Goal: Task Accomplishment & Management: Manage account settings

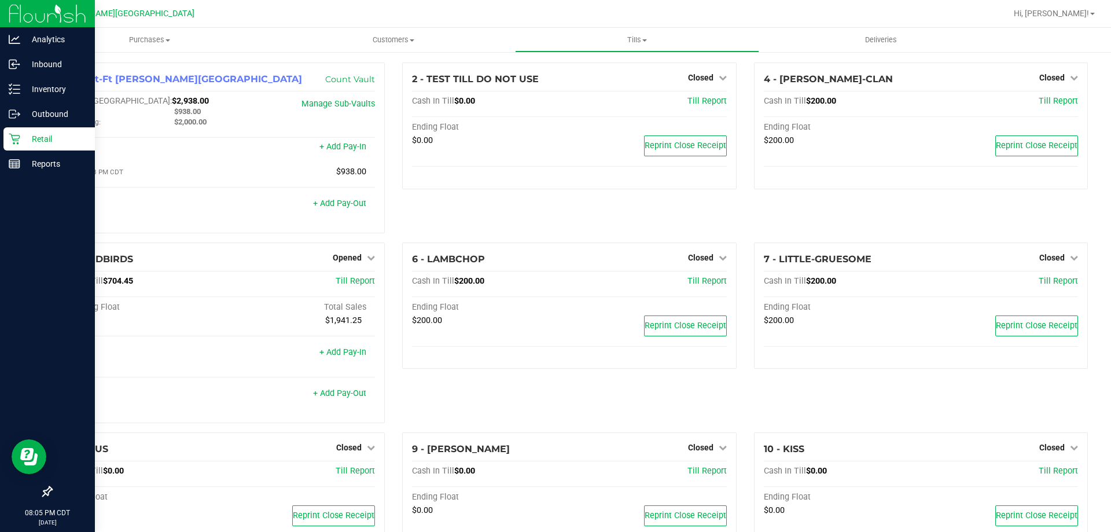
click at [21, 137] on p "Retail" at bounding box center [54, 139] width 69 height 14
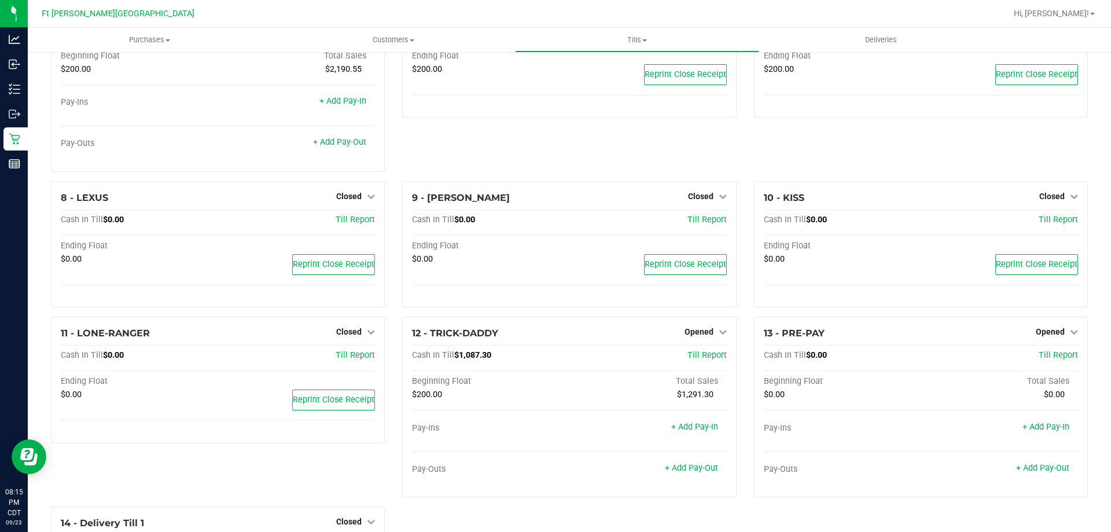
scroll to position [262, 0]
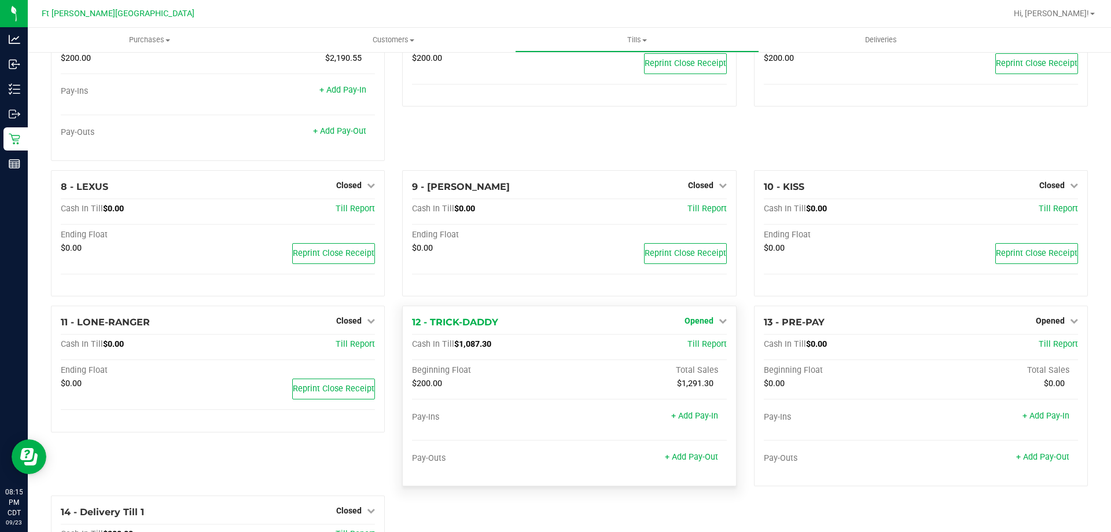
click at [695, 324] on span "Opened" at bounding box center [698, 320] width 29 height 9
click at [699, 349] on link "Close Till" at bounding box center [699, 344] width 31 height 9
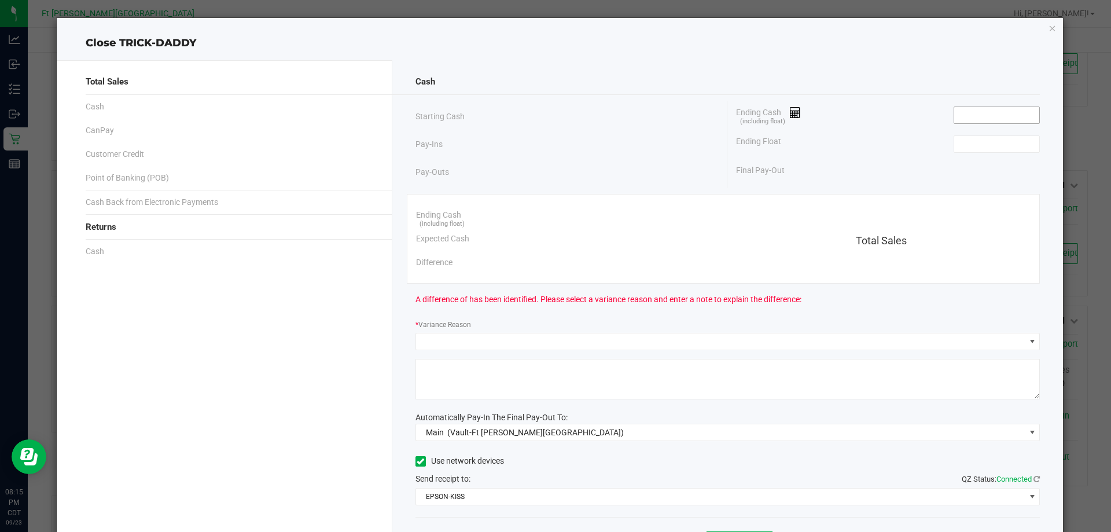
click at [985, 116] on input at bounding box center [996, 115] width 85 height 16
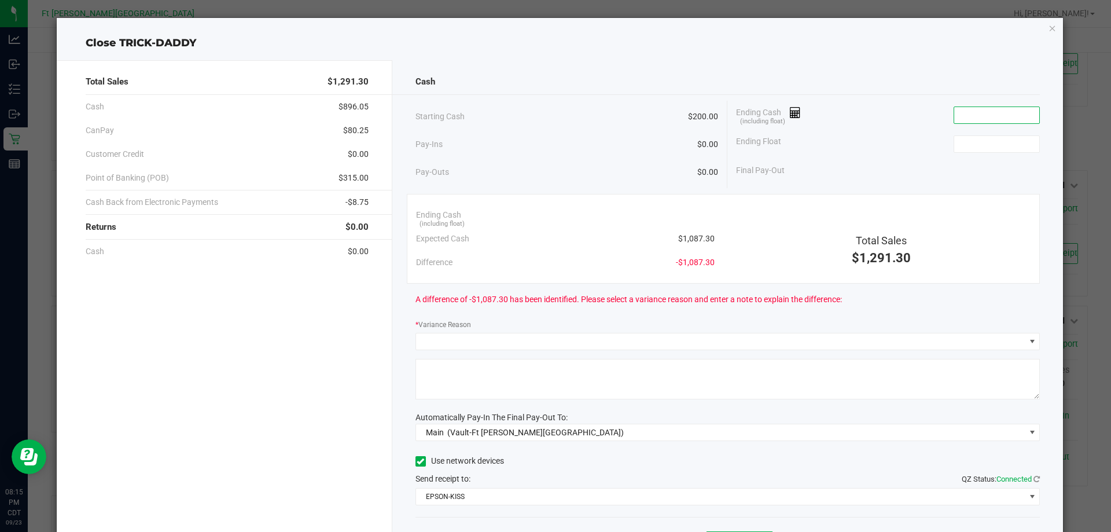
paste input "1087.3"
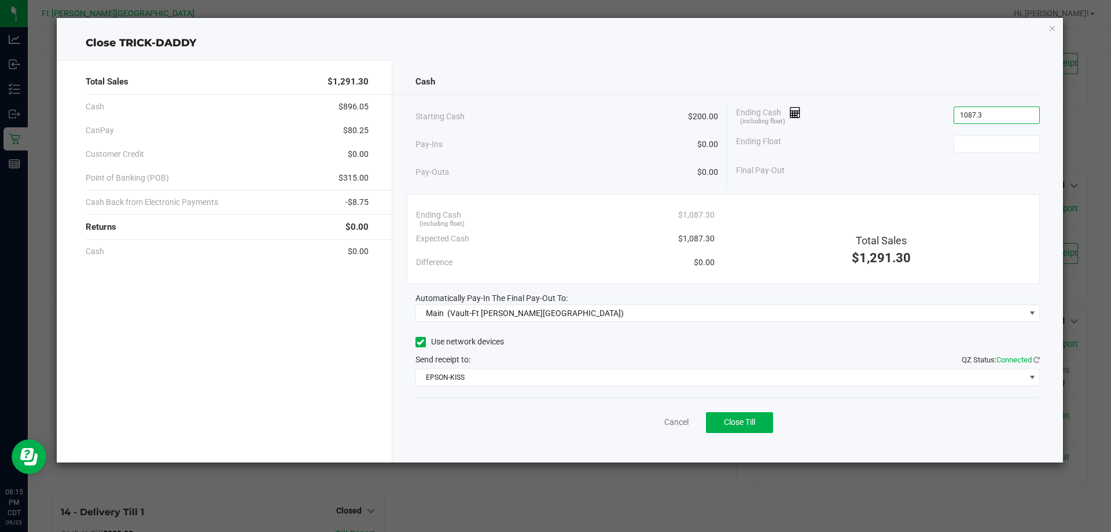
type input "$1,087.30"
click at [764, 417] on button "Close Till" at bounding box center [739, 422] width 67 height 21
type input "$200.00"
click at [661, 422] on link "Dismiss" at bounding box center [651, 422] width 28 height 12
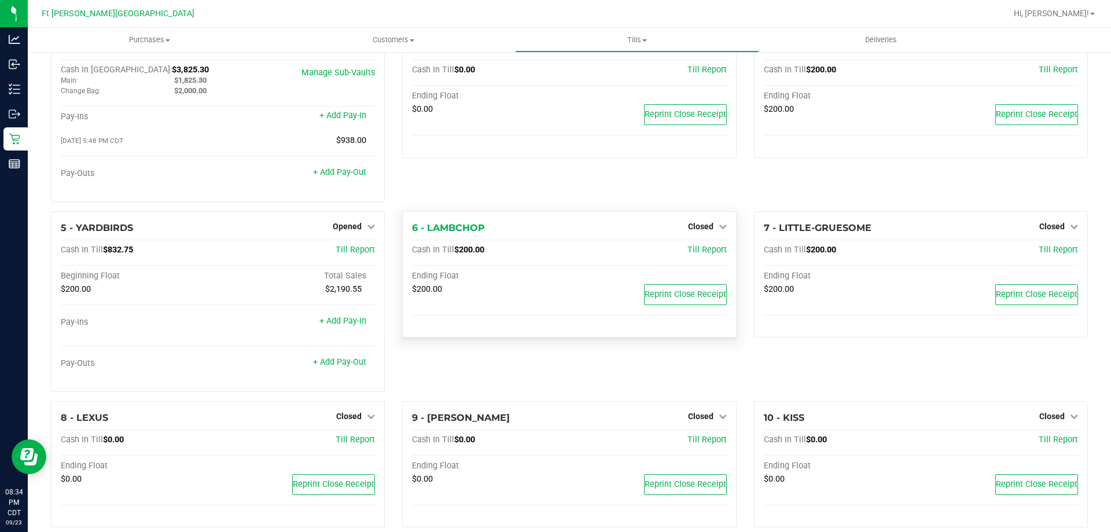
scroll to position [0, 0]
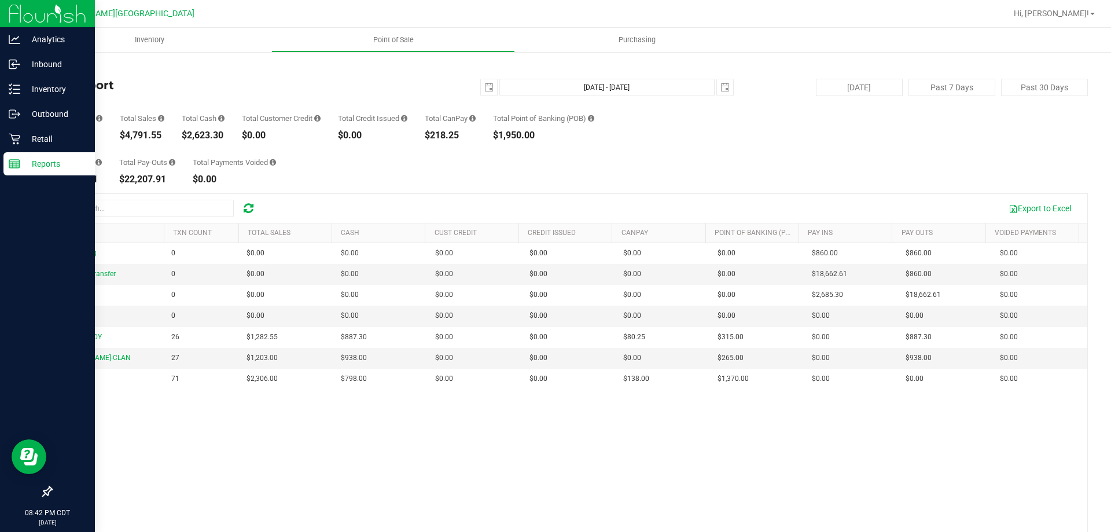
click at [8, 169] on div "Reports" at bounding box center [48, 163] width 91 height 23
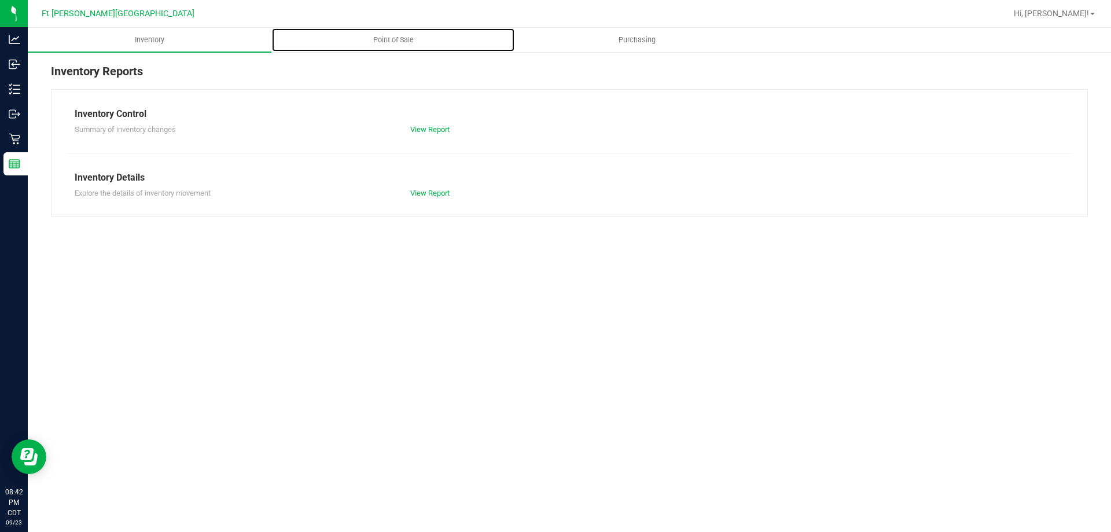
click at [392, 40] on span "Point of Sale" at bounding box center [393, 40] width 72 height 10
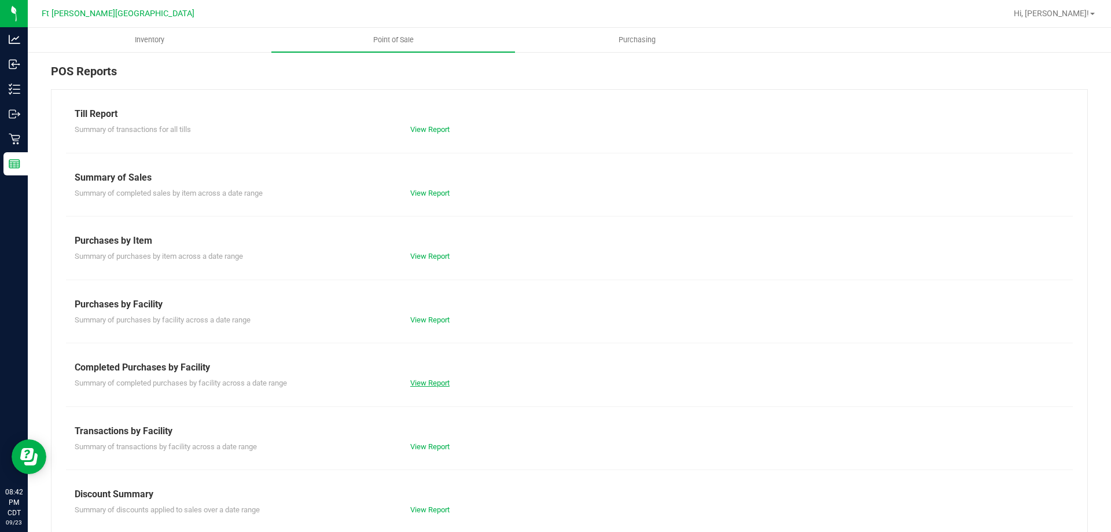
click at [420, 383] on link "View Report" at bounding box center [429, 382] width 39 height 9
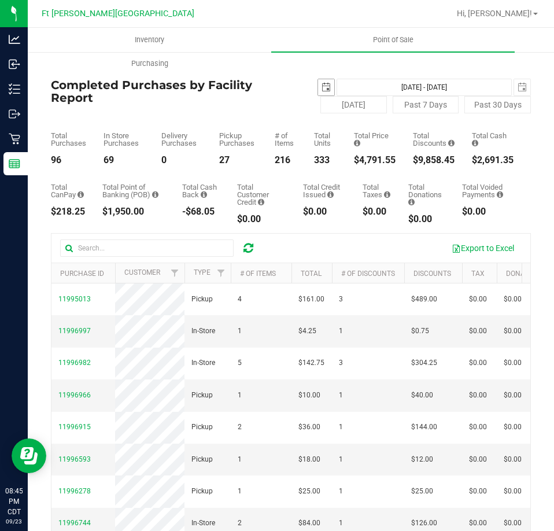
click at [322, 83] on span "select" at bounding box center [326, 87] width 9 height 9
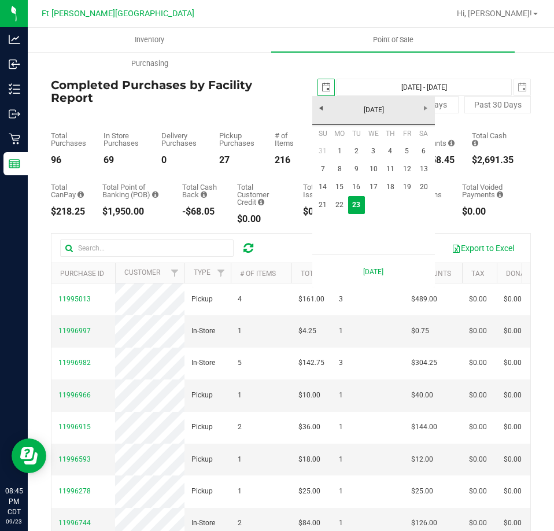
scroll to position [0, 29]
click at [341, 150] on link "1" at bounding box center [339, 151] width 17 height 18
type input "[DATE]"
type input "[DATE] - [DATE]"
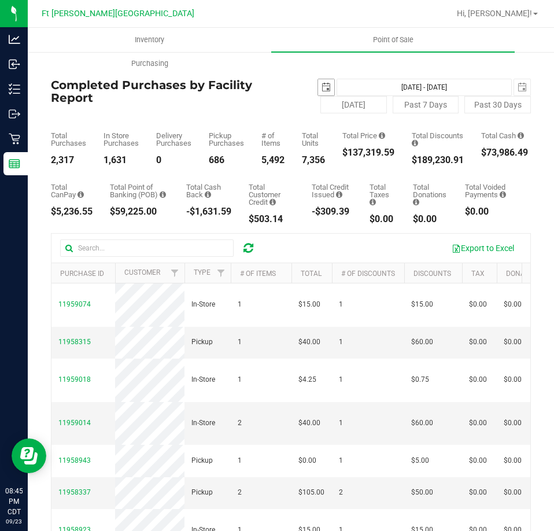
click at [322, 91] on span "select" at bounding box center [326, 87] width 9 height 9
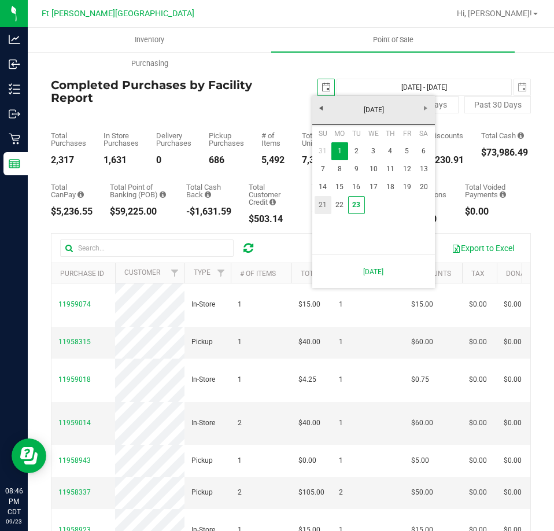
drag, startPoint x: 321, startPoint y: 201, endPoint x: 323, endPoint y: 190, distance: 11.2
click at [322, 201] on link "21" at bounding box center [323, 205] width 17 height 18
type input "[DATE]"
type input "[DATE] - [DATE]"
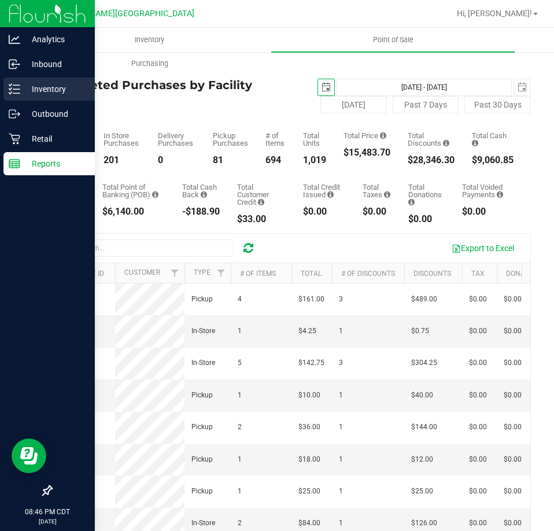
click at [38, 85] on p "Inventory" at bounding box center [54, 89] width 69 height 14
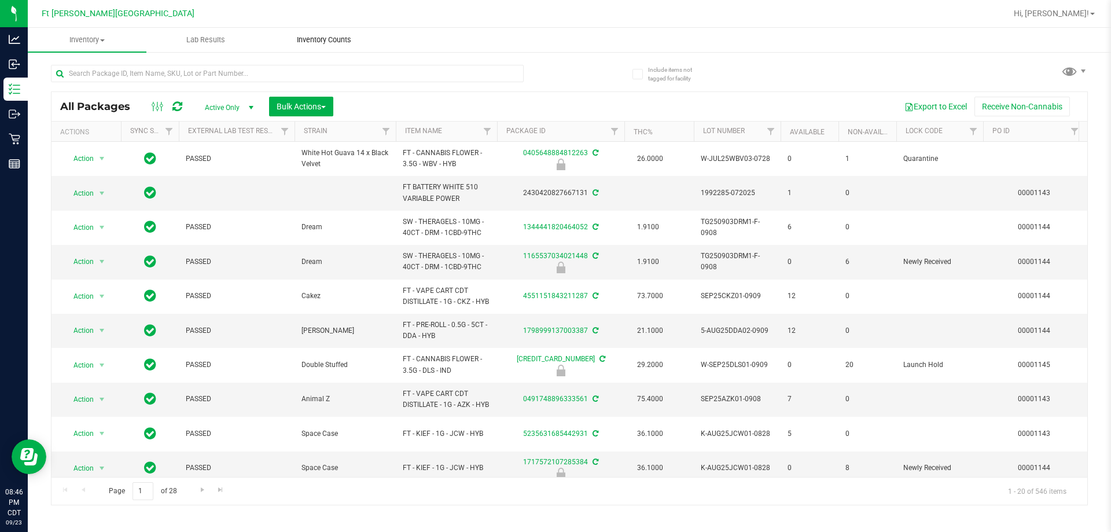
click at [298, 32] on uib-tab-heading "Inventory Counts" at bounding box center [323, 39] width 117 height 23
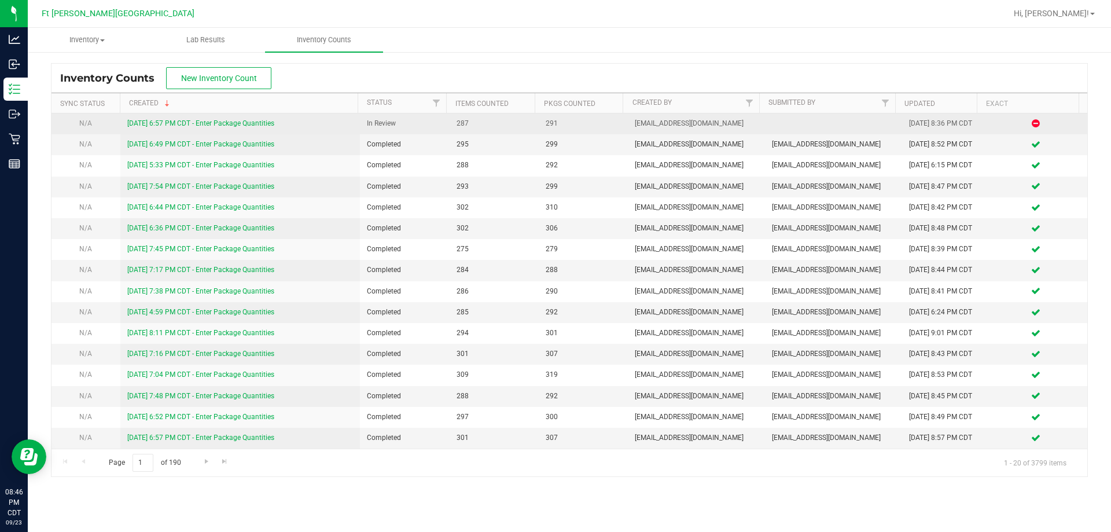
click at [169, 125] on link "[DATE] 6:57 PM CDT - Enter Package Quantities" at bounding box center [200, 123] width 147 height 8
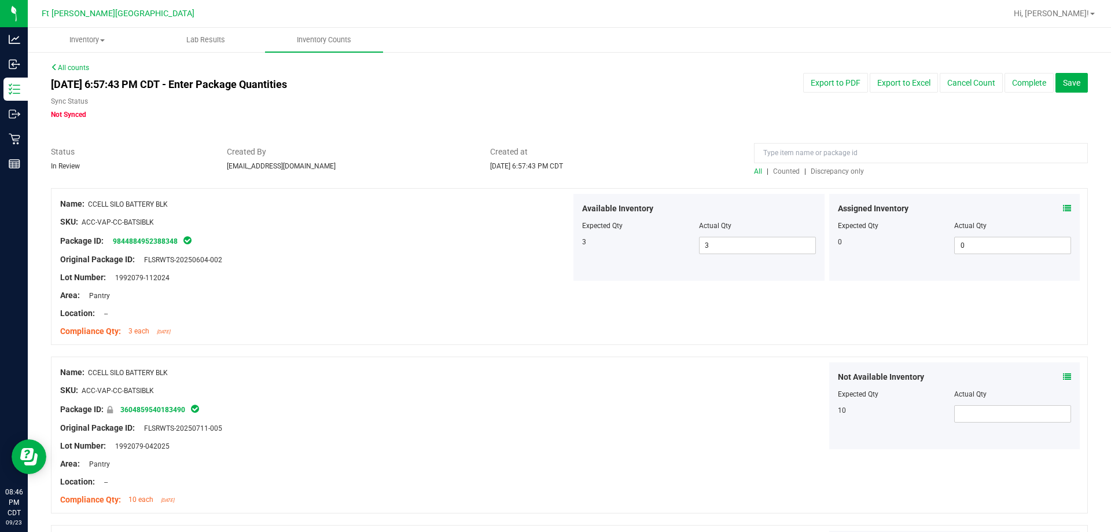
click at [829, 172] on span "Discrepancy only" at bounding box center [836, 171] width 53 height 8
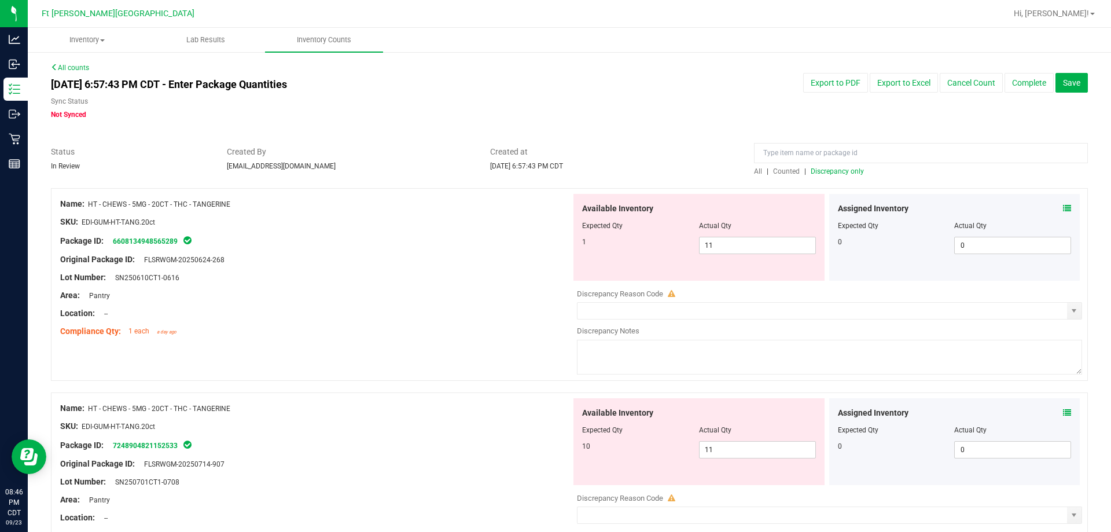
click at [1063, 206] on icon at bounding box center [1067, 208] width 8 height 8
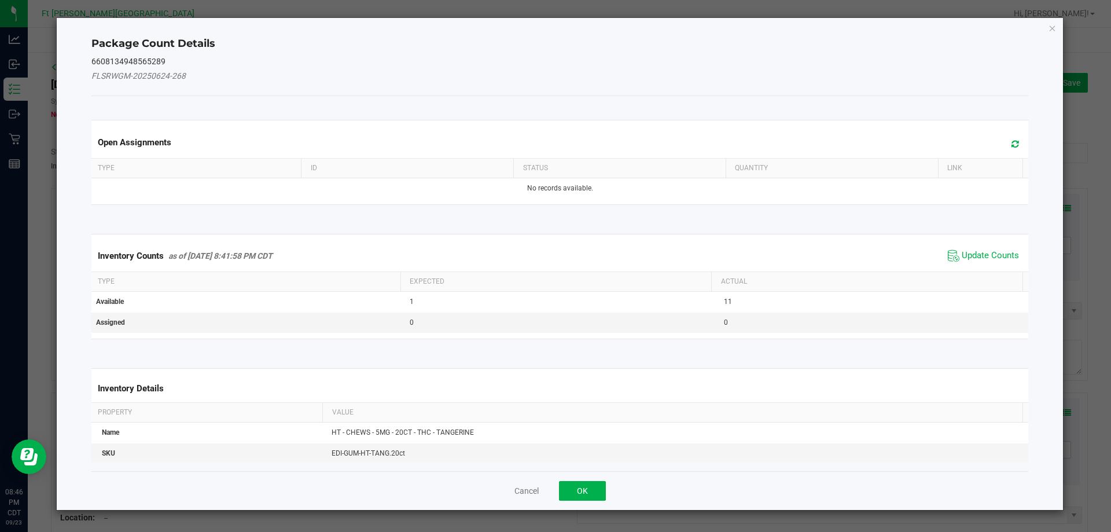
click at [967, 246] on div "Inventory Counts as of [DATE] 8:41:58 PM CDT Update Counts" at bounding box center [560, 255] width 942 height 31
click at [585, 495] on button "OK" at bounding box center [582, 491] width 47 height 20
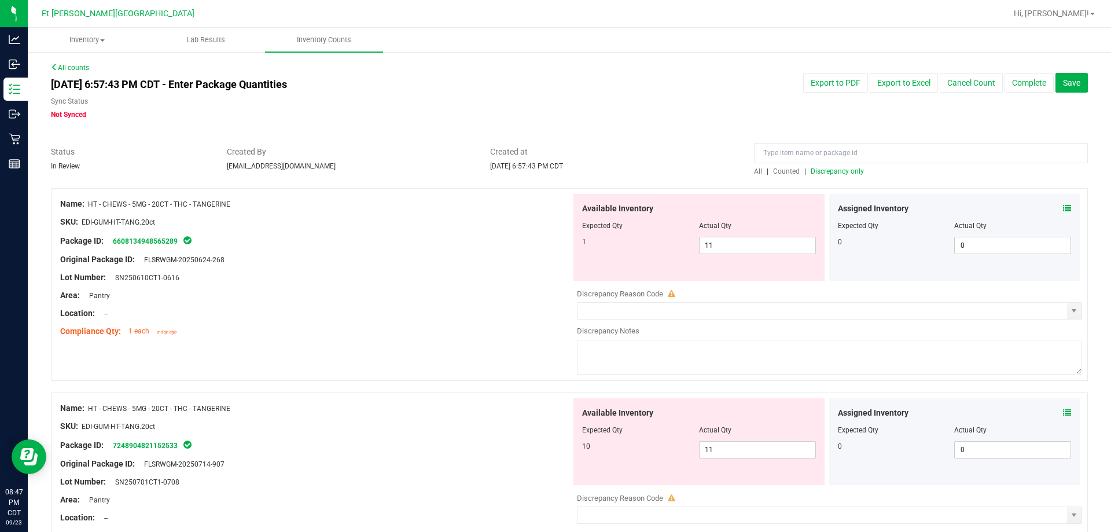
drag, startPoint x: 183, startPoint y: 243, endPoint x: 113, endPoint y: 245, distance: 69.4
click at [113, 245] on div "Package ID: 6608134948565289" at bounding box center [315, 241] width 511 height 14
copy link "6608134948565289"
click at [763, 243] on span "11 11" at bounding box center [757, 245] width 117 height 17
click at [763, 243] on input "11" at bounding box center [757, 245] width 116 height 16
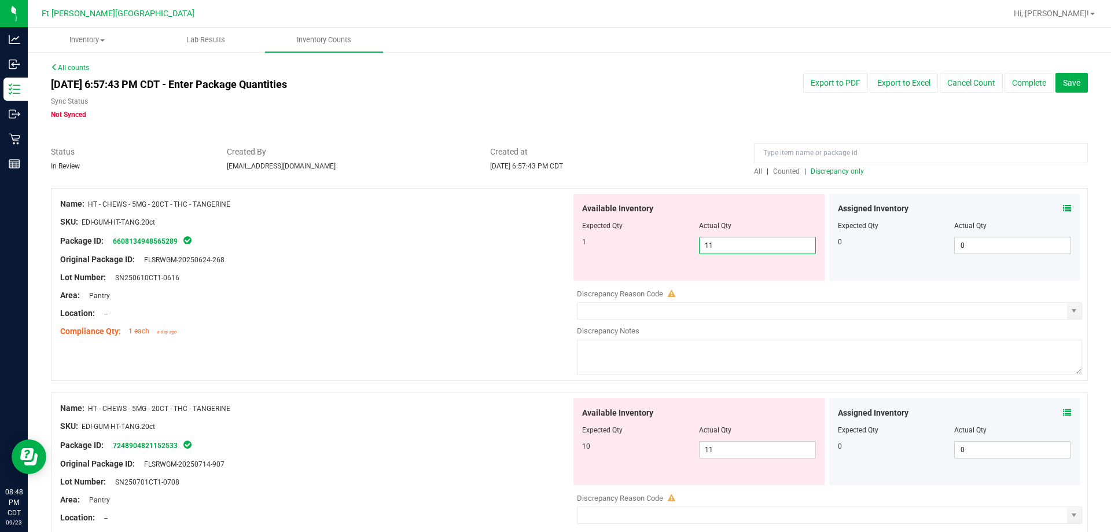
click at [763, 243] on input "11" at bounding box center [757, 245] width 116 height 16
type input "1"
click at [764, 450] on div "Available Inventory Expected Qty Actual Qty 10 11 11" at bounding box center [826, 489] width 511 height 183
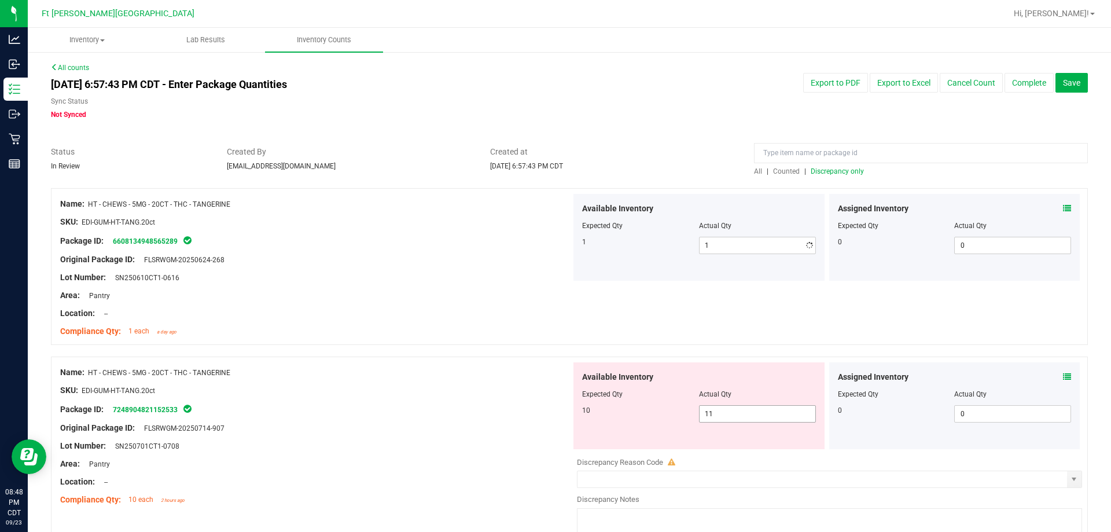
click at [764, 451] on div at bounding box center [829, 454] width 505 height 6
click at [563, 310] on div "Location: --" at bounding box center [315, 313] width 511 height 12
click at [760, 411] on span "11 11" at bounding box center [757, 413] width 117 height 17
click at [760, 411] on input "11" at bounding box center [757, 413] width 116 height 16
type input "10"
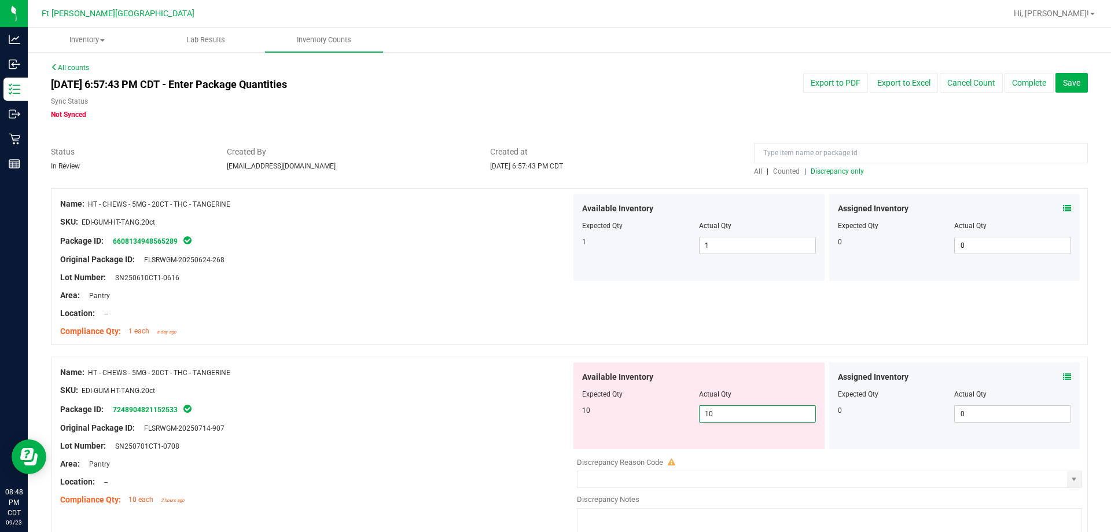
type input "10"
click at [510, 294] on div "Area: Pantry" at bounding box center [315, 295] width 511 height 12
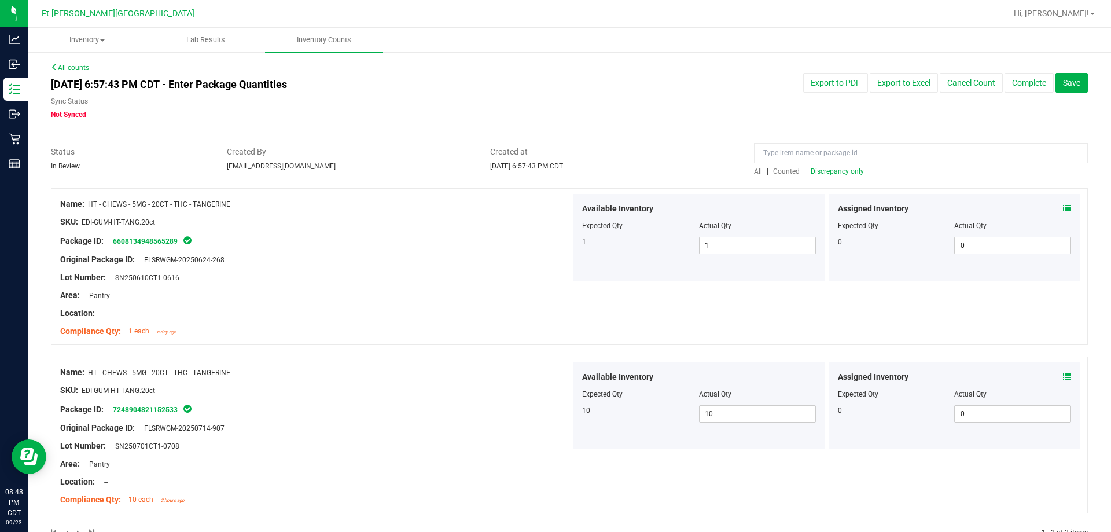
click at [783, 170] on span "Counted" at bounding box center [786, 171] width 27 height 8
drag, startPoint x: 833, startPoint y: 179, endPoint x: 832, endPoint y: 169, distance: 10.0
click at [832, 169] on span "Discrepancy only" at bounding box center [836, 171] width 53 height 8
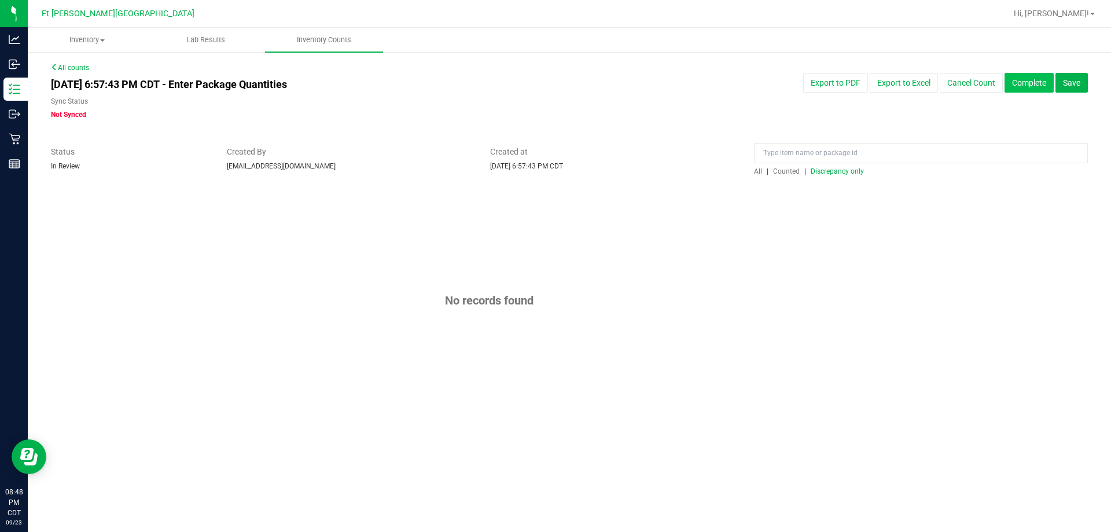
click at [1045, 72] on div "All counts [DATE] 6:57:43 PM CDT - Enter Package Quantities Sync Status Not Syn…" at bounding box center [569, 242] width 1036 height 361
click at [1038, 83] on button "Complete" at bounding box center [1028, 83] width 49 height 20
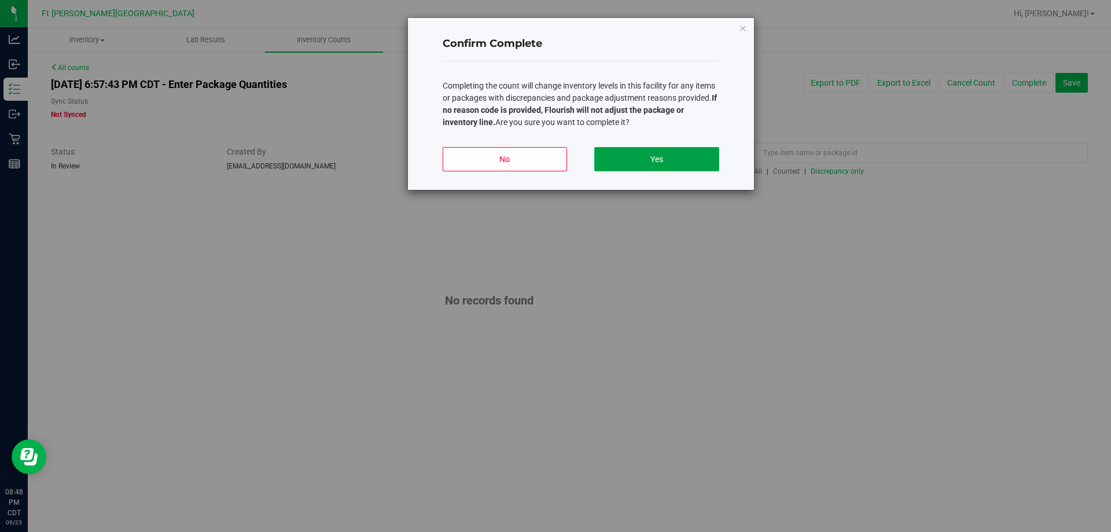
click at [670, 165] on button "Yes" at bounding box center [656, 159] width 124 height 24
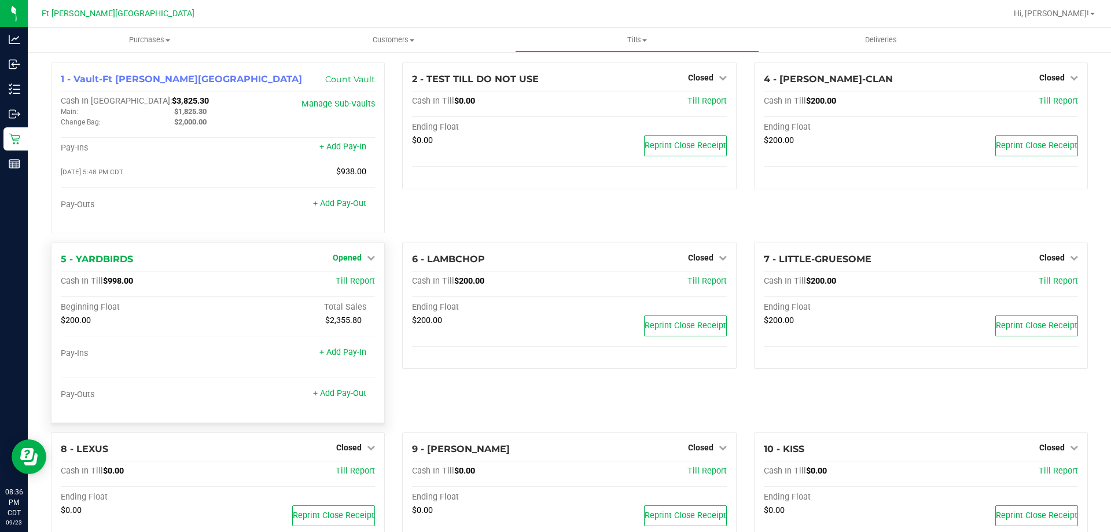
click at [359, 258] on link "Opened" at bounding box center [354, 257] width 42 height 9
click at [350, 282] on link "Close Till" at bounding box center [348, 280] width 31 height 9
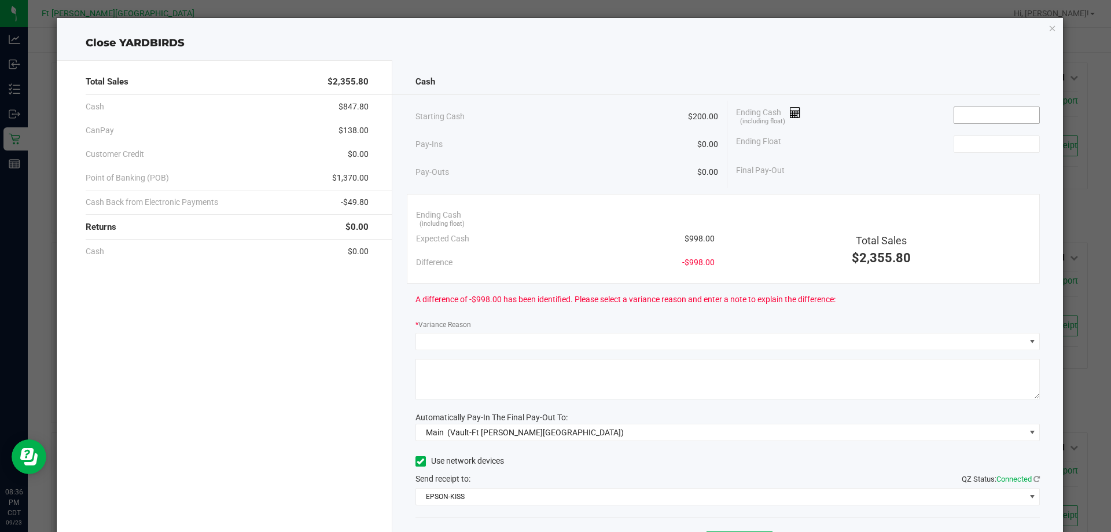
click at [999, 112] on input at bounding box center [996, 115] width 85 height 16
paste input
click at [994, 121] on input at bounding box center [996, 115] width 85 height 16
click at [996, 117] on input at bounding box center [996, 115] width 85 height 16
paste input
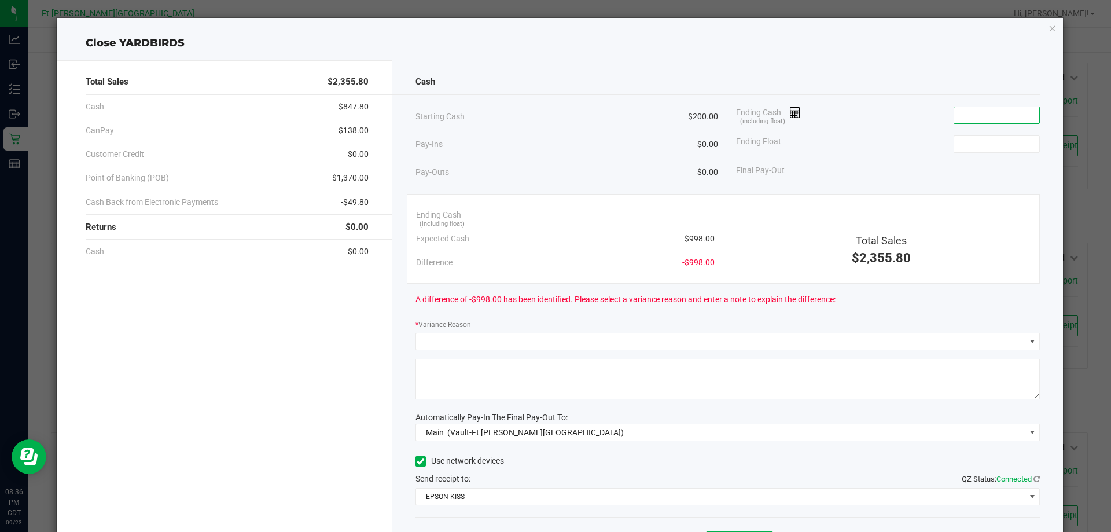
click at [1010, 116] on input at bounding box center [996, 115] width 85 height 16
paste input "999"
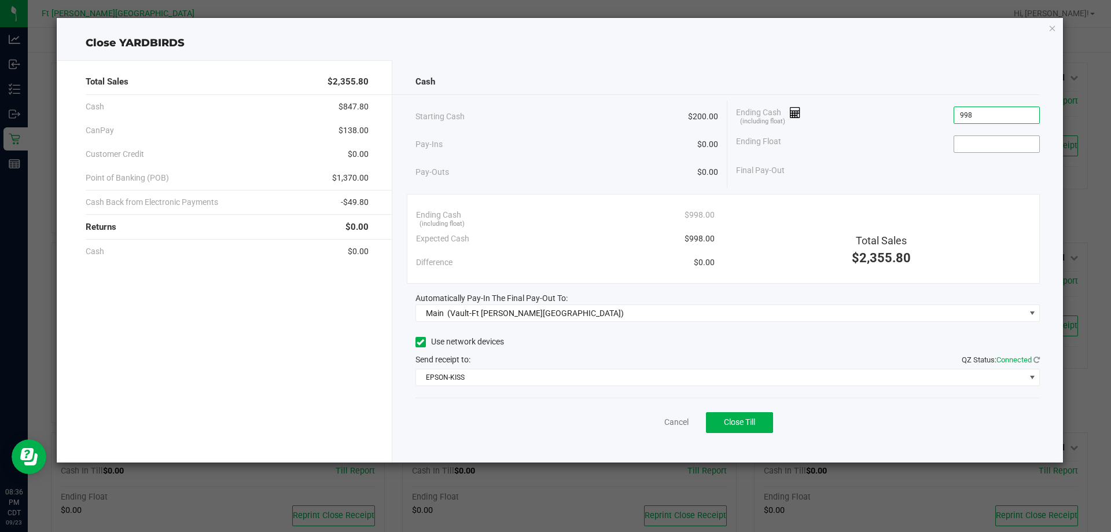
type input "$998.00"
click at [987, 145] on input at bounding box center [996, 144] width 85 height 16
paste input "999"
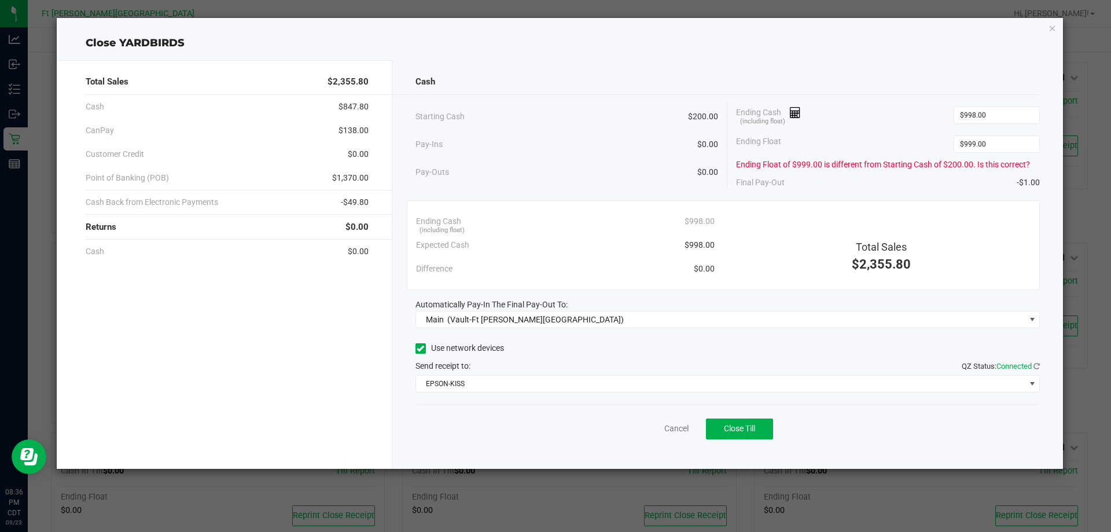
click at [934, 59] on div "Total Sales $2,355.80 Cash $847.80 CanPay $138.00 Customer Credit $0.00 Point o…" at bounding box center [560, 260] width 1006 height 418
click at [980, 145] on input "999" at bounding box center [996, 144] width 85 height 16
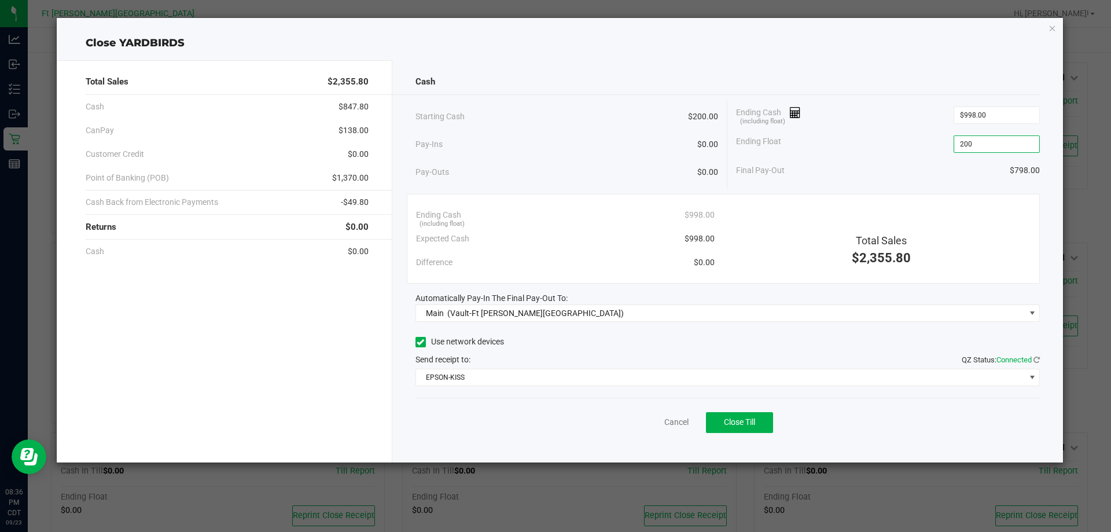
type input "$200.00"
drag, startPoint x: 870, startPoint y: 58, endPoint x: 875, endPoint y: 66, distance: 9.3
click at [871, 59] on div "Total Sales $2,355.80 Cash $847.80 CanPay $138.00 Customer Credit $0.00 Point o…" at bounding box center [560, 256] width 1006 height 411
click at [747, 422] on span "Close Till" at bounding box center [739, 421] width 31 height 9
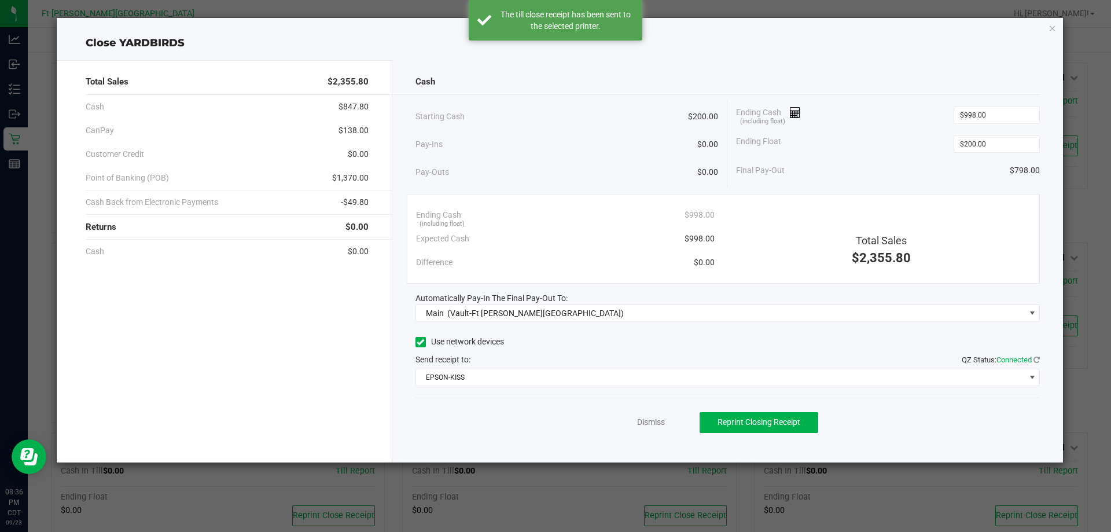
click at [646, 449] on div "Cash Starting Cash $200.00 Pay-Ins $0.00 Pay-Outs $0.00 Ending Cash (including …" at bounding box center [727, 261] width 671 height 402
click at [642, 422] on link "Dismiss" at bounding box center [651, 422] width 28 height 12
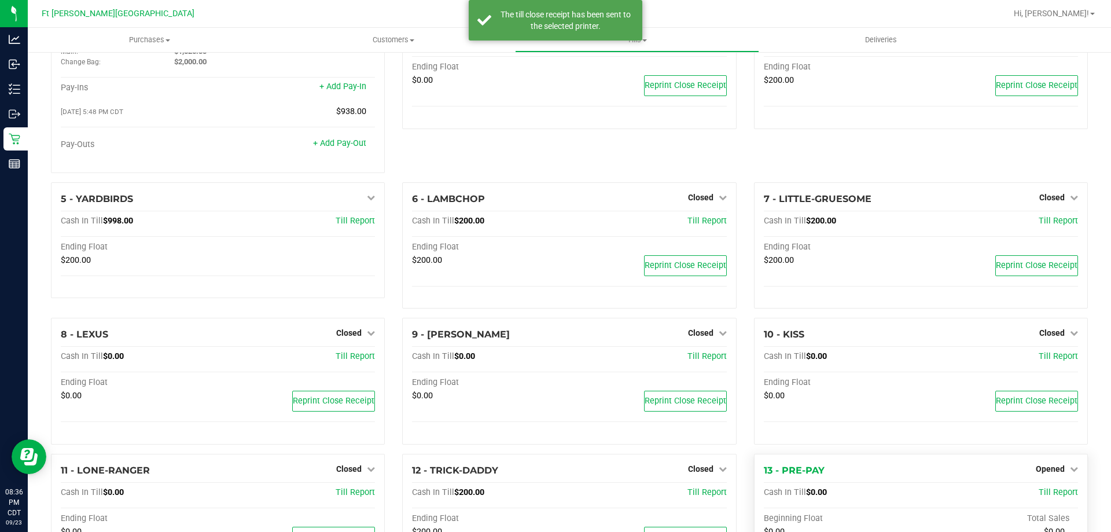
scroll to position [231, 0]
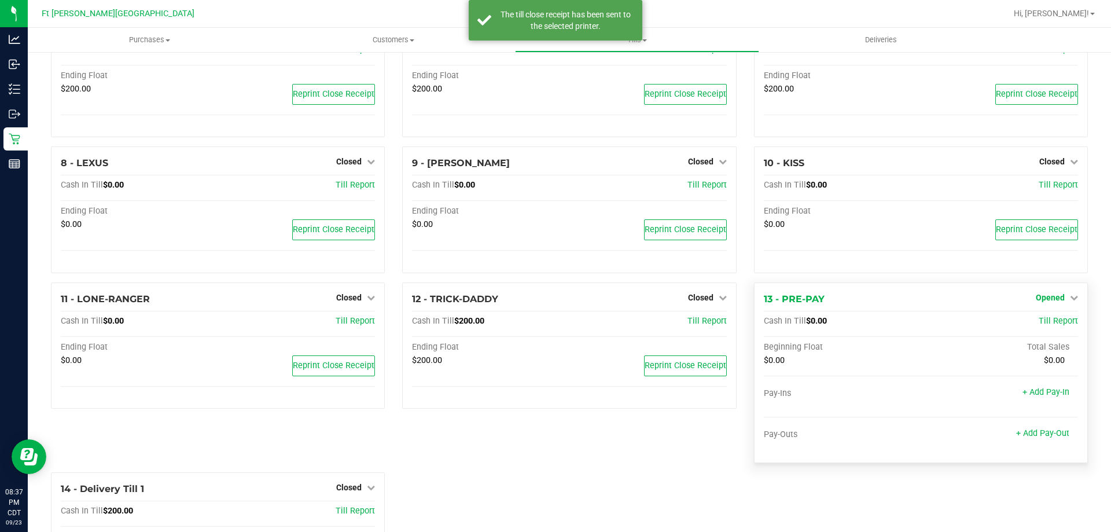
click at [1069, 297] on icon at bounding box center [1073, 297] width 8 height 8
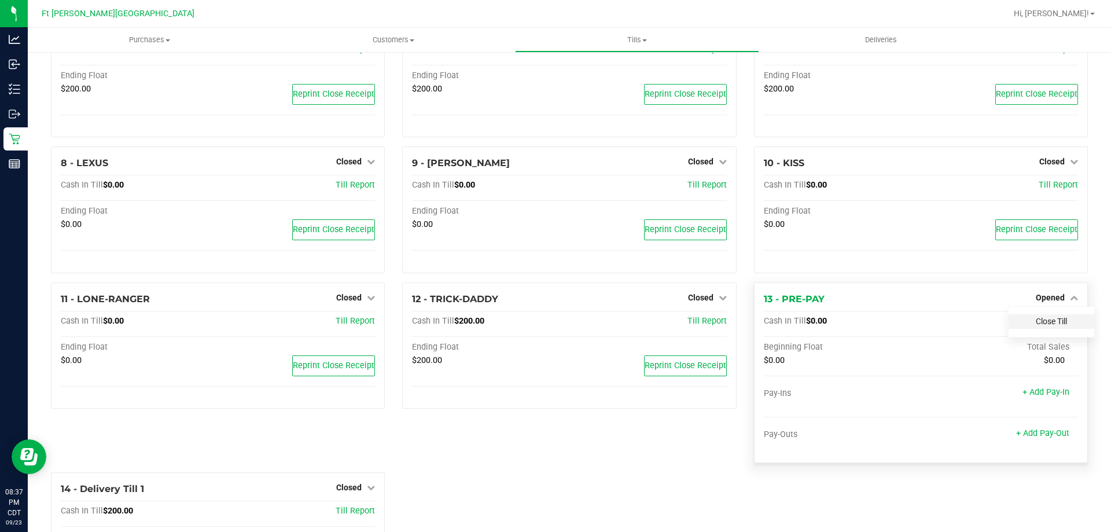
click at [1047, 324] on link "Close Till" at bounding box center [1050, 320] width 31 height 9
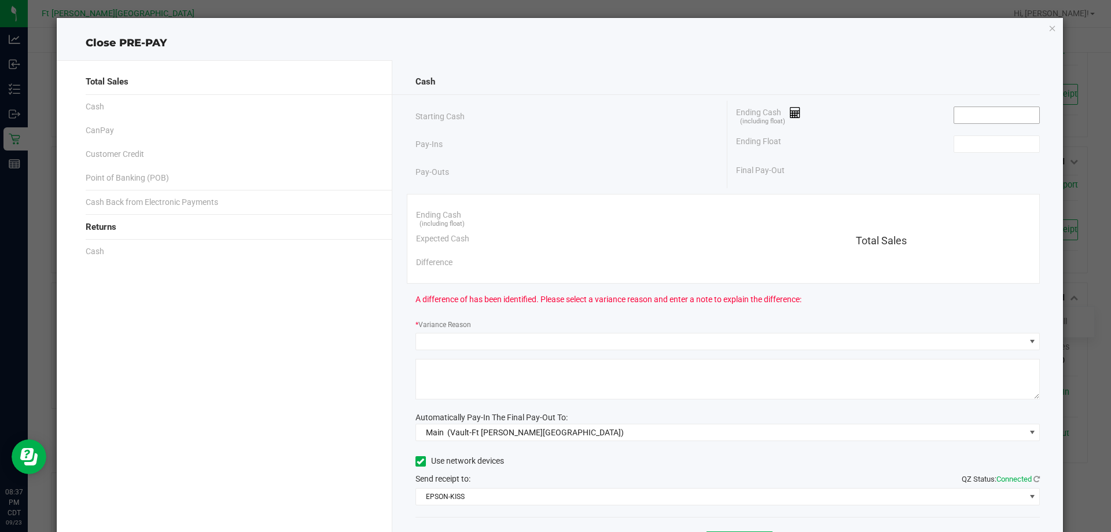
click at [968, 115] on input at bounding box center [996, 115] width 85 height 16
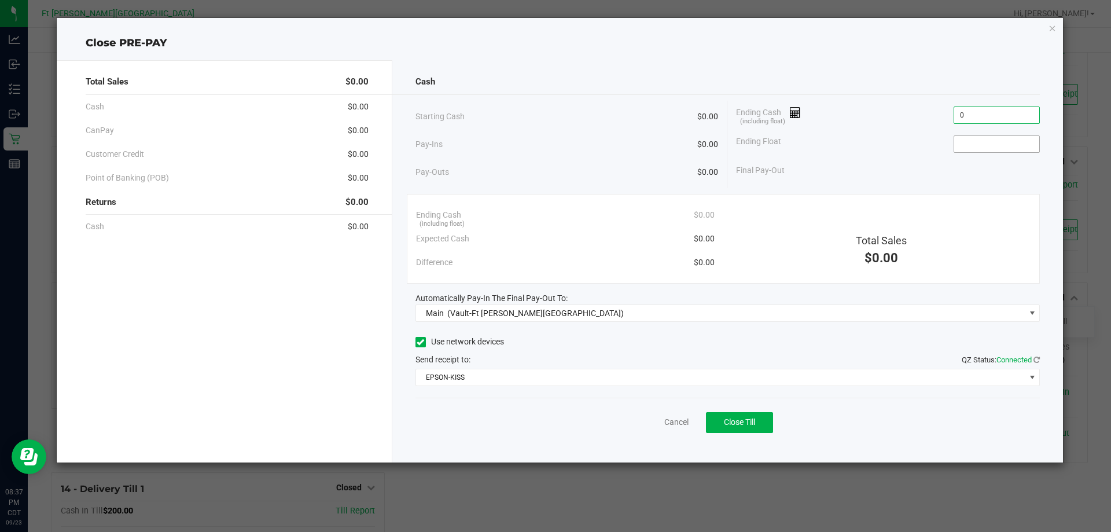
type input "$0.00"
click at [972, 137] on input at bounding box center [996, 144] width 85 height 16
type input "$0.00"
click at [736, 414] on button "Close Till" at bounding box center [739, 422] width 67 height 21
click at [648, 414] on div "Dismiss Reprint Closing Receipt" at bounding box center [727, 419] width 625 height 45
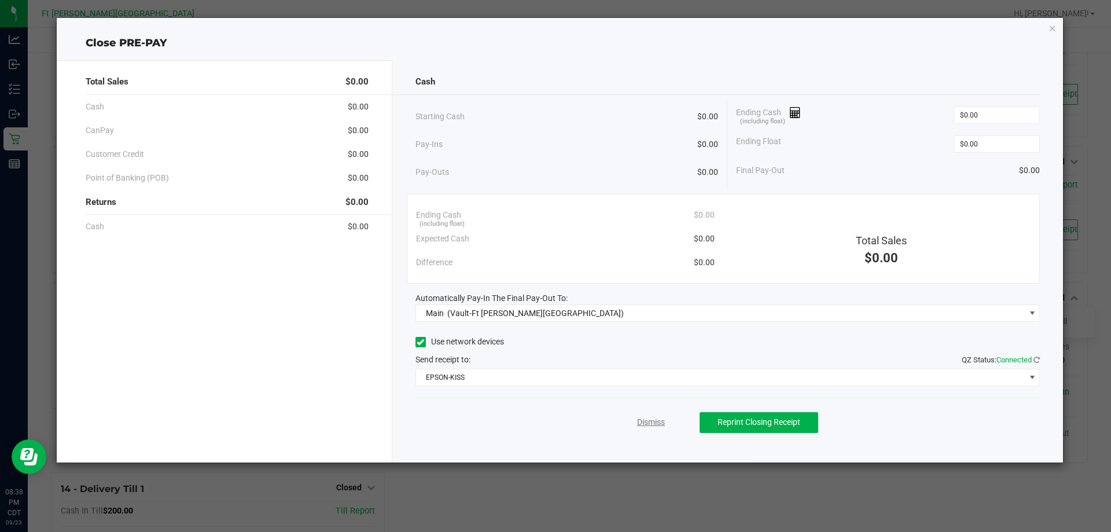
click at [648, 418] on link "Dismiss" at bounding box center [651, 422] width 28 height 12
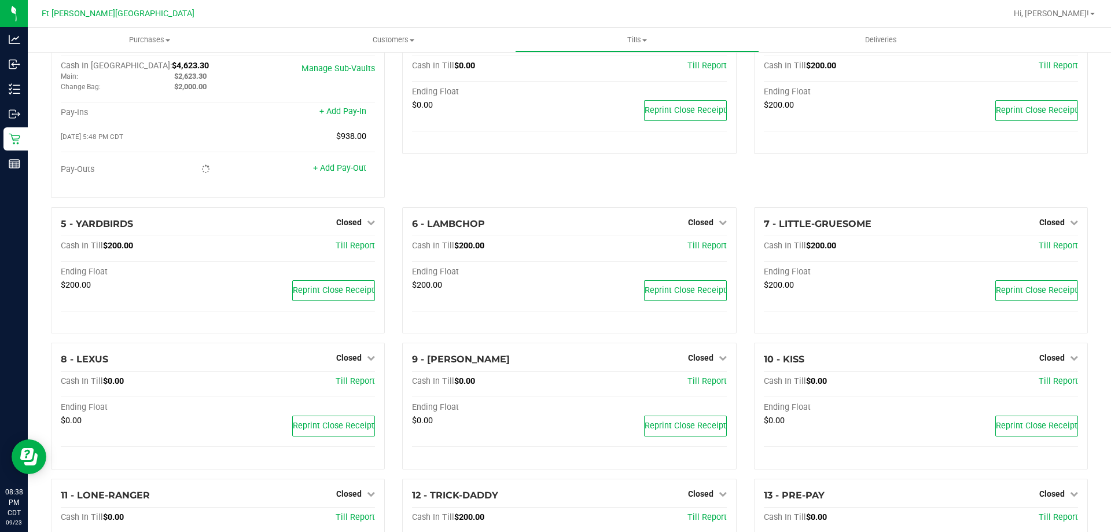
scroll to position [0, 0]
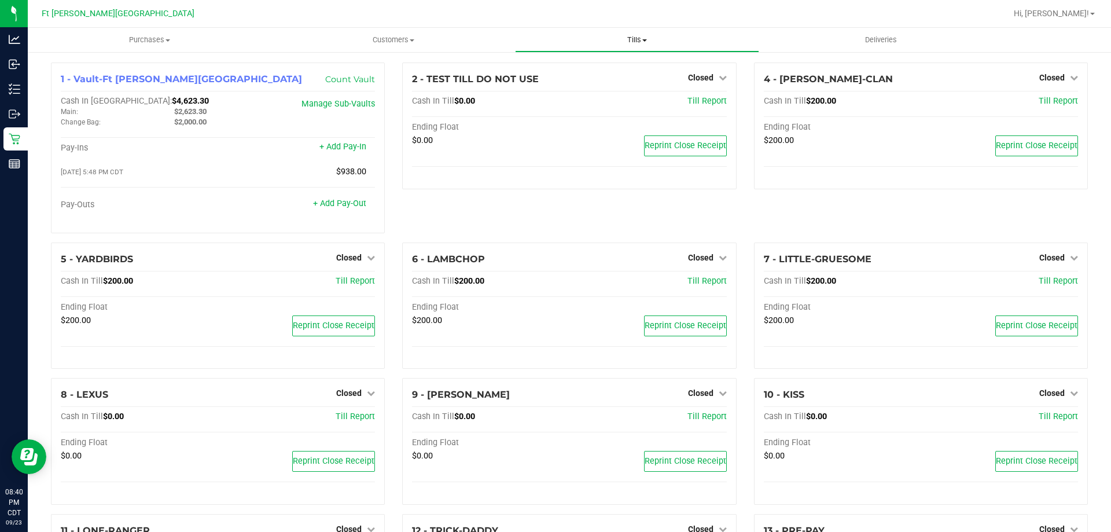
click at [637, 43] on span "Tills" at bounding box center [636, 40] width 242 height 10
click at [602, 80] on span "Reconcile e-payments" at bounding box center [572, 84] width 115 height 10
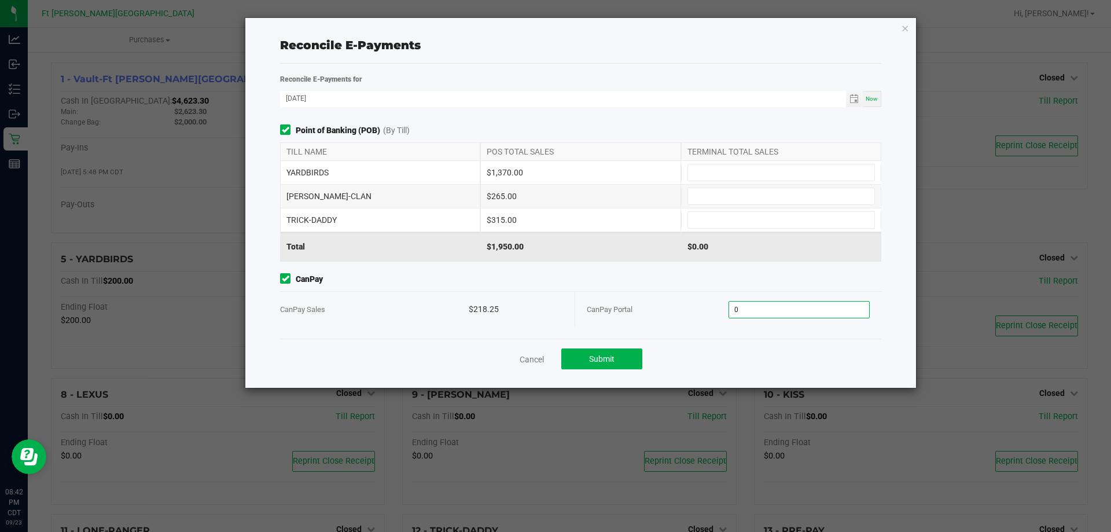
click at [829, 314] on input "0" at bounding box center [799, 309] width 141 height 16
type input "$218.25"
click at [703, 169] on input at bounding box center [781, 172] width 186 height 16
type input "$265.00"
type input "$315.00"
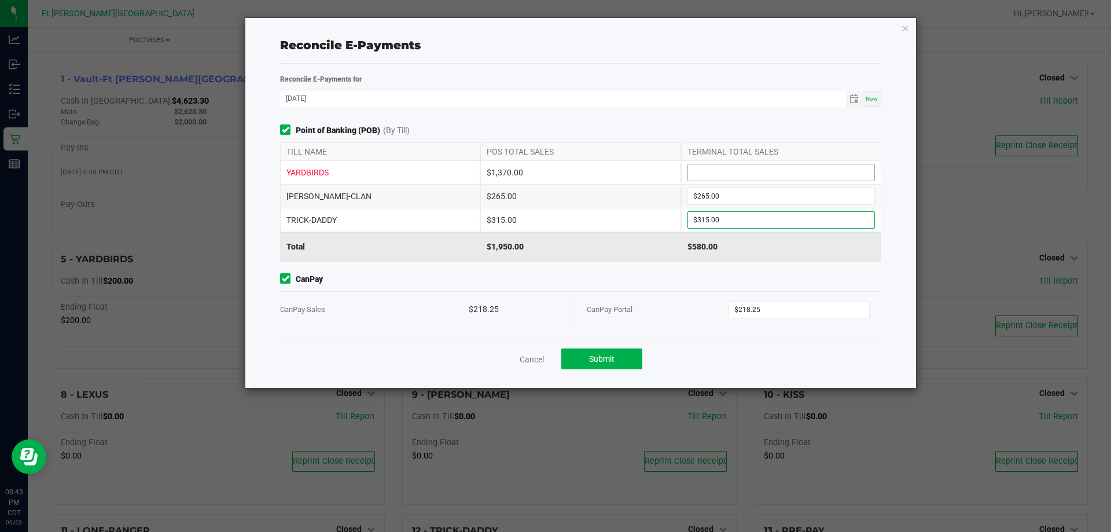
click at [704, 169] on input at bounding box center [781, 172] width 186 height 16
type input "$1,370.00"
click at [585, 348] on button "Submit" at bounding box center [601, 358] width 81 height 21
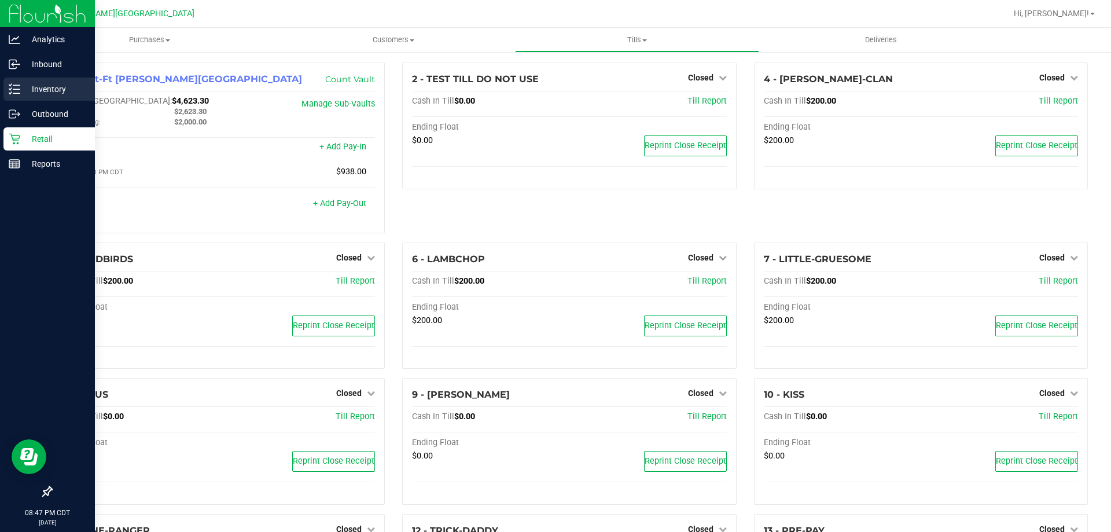
click at [18, 89] on line at bounding box center [16, 89] width 6 height 0
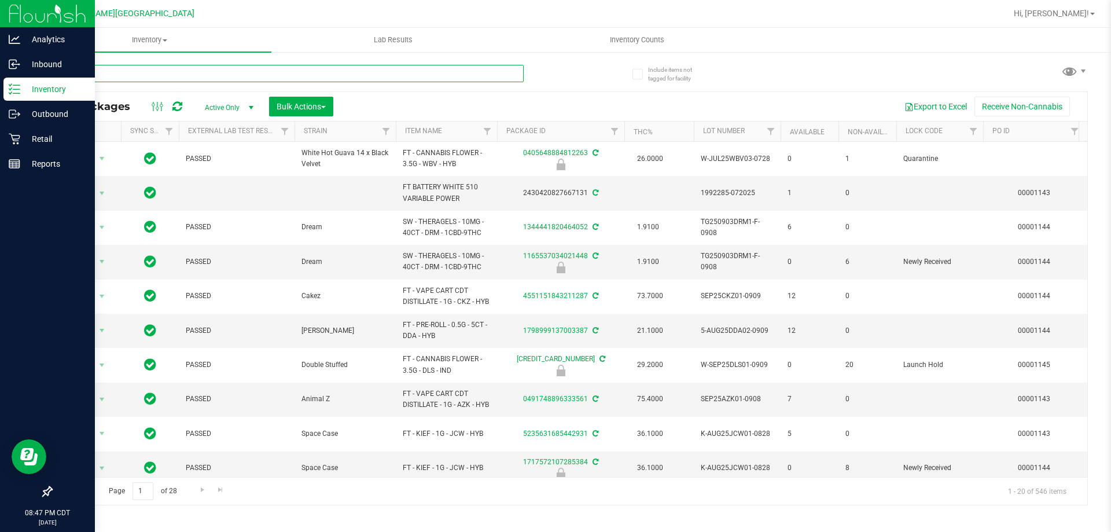
click at [322, 72] on input "text" at bounding box center [287, 73] width 473 height 17
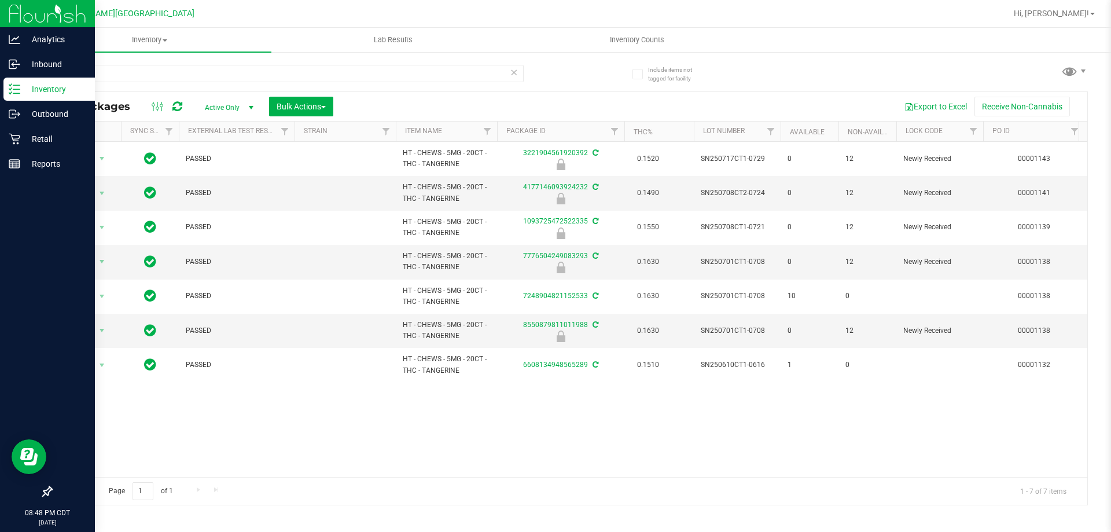
click at [303, 64] on div "tanger" at bounding box center [310, 72] width 518 height 37
click at [294, 69] on input "tanger" at bounding box center [287, 73] width 473 height 17
click at [294, 71] on input "tanger" at bounding box center [287, 73] width 473 height 17
click at [294, 72] on input "tanger" at bounding box center [287, 73] width 473 height 17
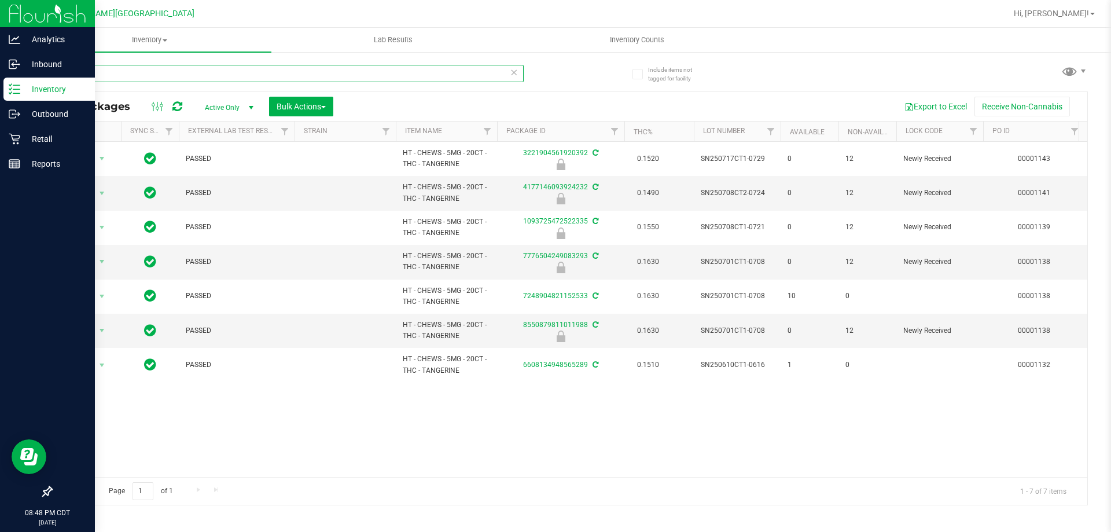
click at [294, 72] on input "tanger" at bounding box center [287, 73] width 473 height 17
paste input "6608134948565289"
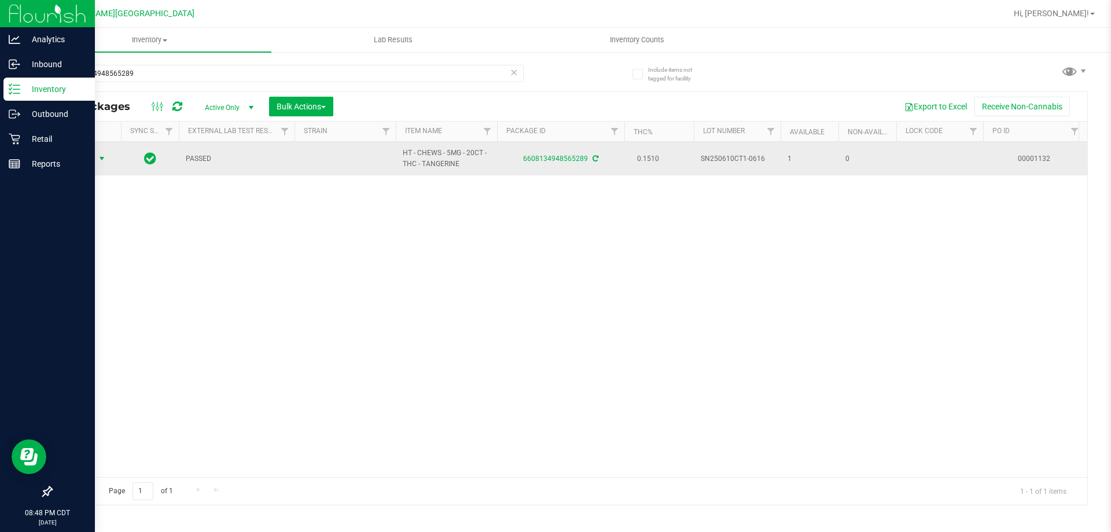
click at [83, 159] on span "Action" at bounding box center [78, 158] width 31 height 16
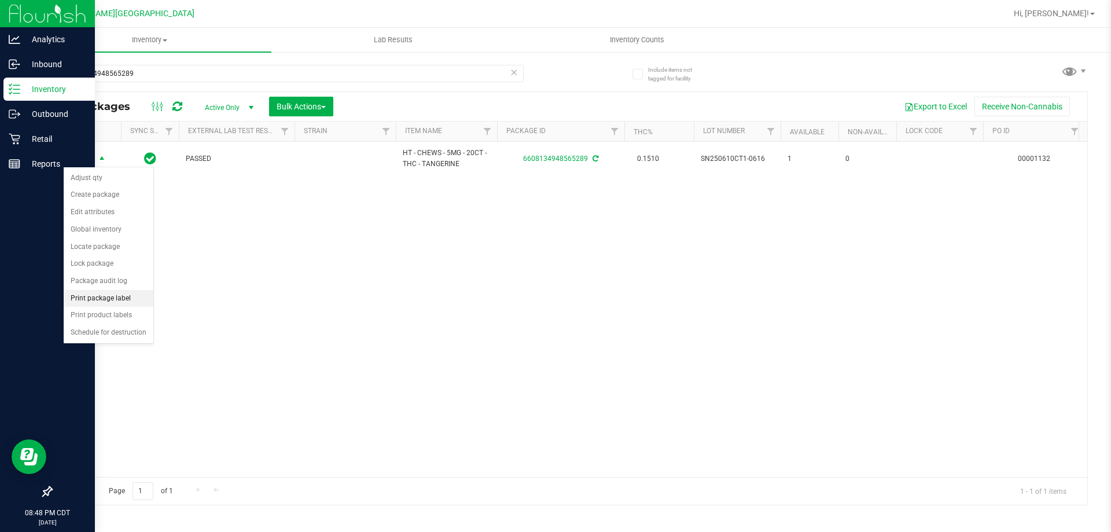
click at [124, 297] on li "Print package label" at bounding box center [109, 298] width 90 height 17
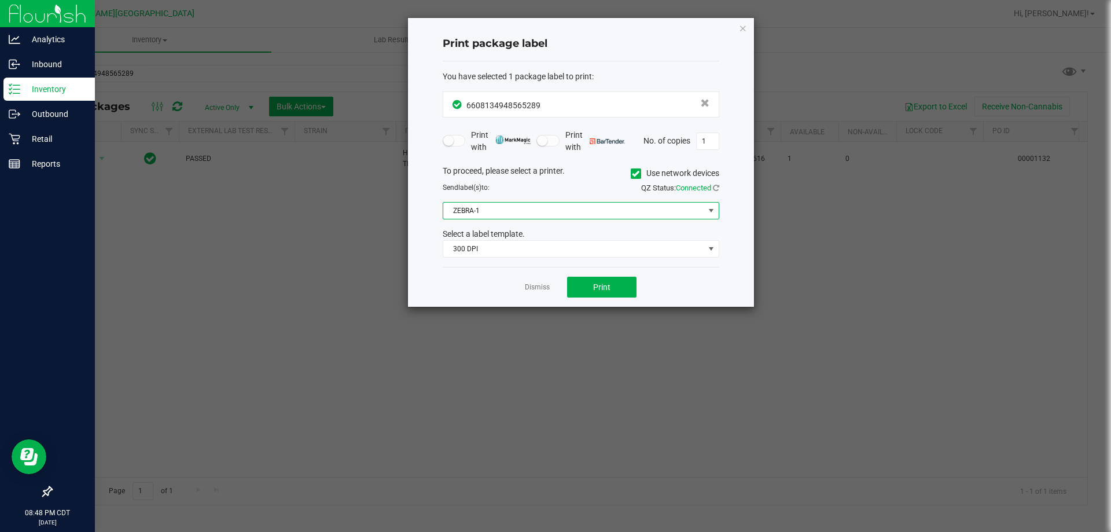
click at [544, 206] on span "ZEBRA-1" at bounding box center [573, 210] width 261 height 16
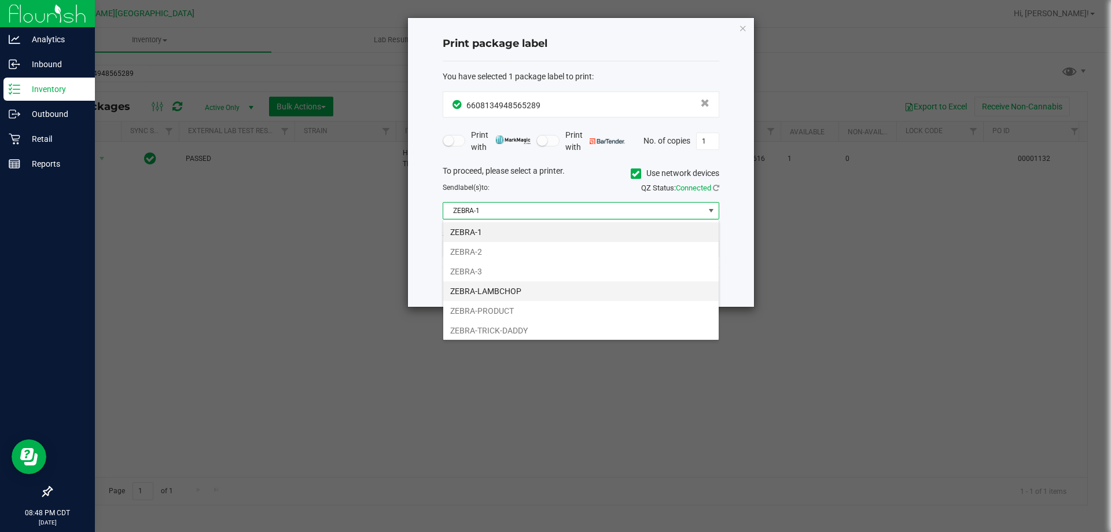
scroll to position [22, 0]
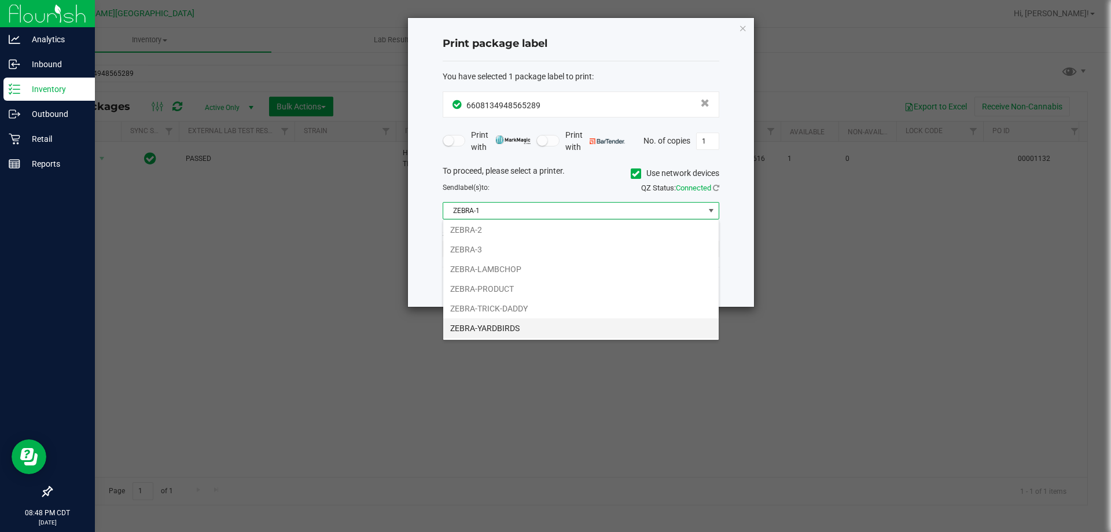
click at [506, 323] on li "ZEBRA-YARDBIRDS" at bounding box center [580, 328] width 275 height 20
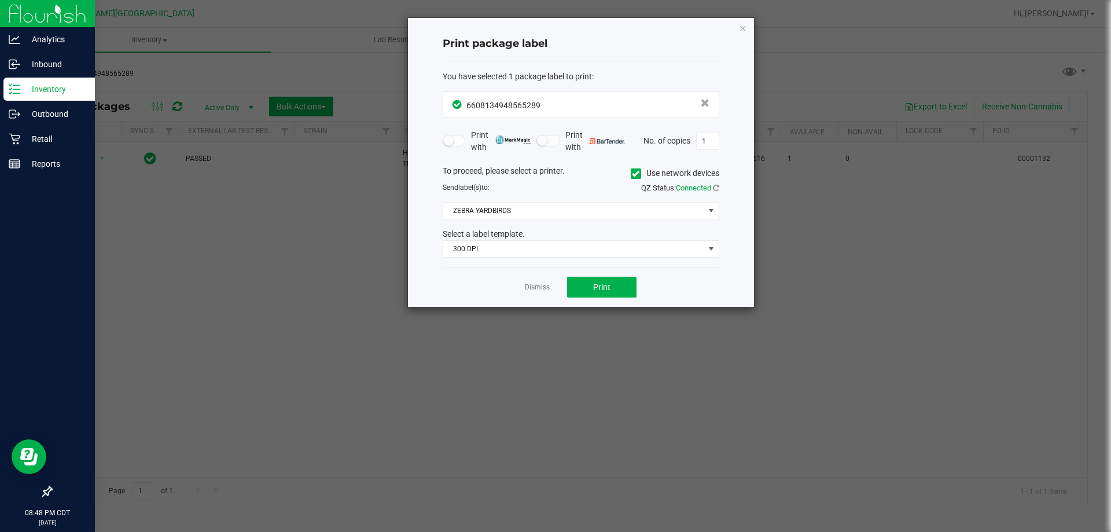
click at [572, 198] on div "To proceed, please select a printer. Use network devices Send label(s) to: QZ S…" at bounding box center [580, 211] width 276 height 93
click at [564, 213] on span "ZEBRA-YARDBIRDS" at bounding box center [573, 210] width 261 height 16
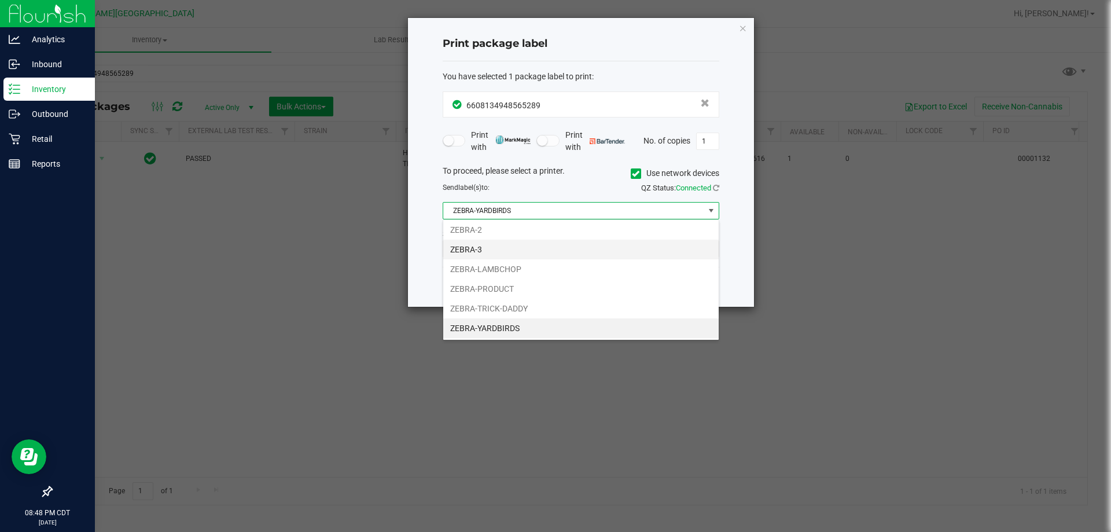
scroll to position [0, 0]
click at [521, 223] on li "ZEBRA-1" at bounding box center [580, 232] width 275 height 20
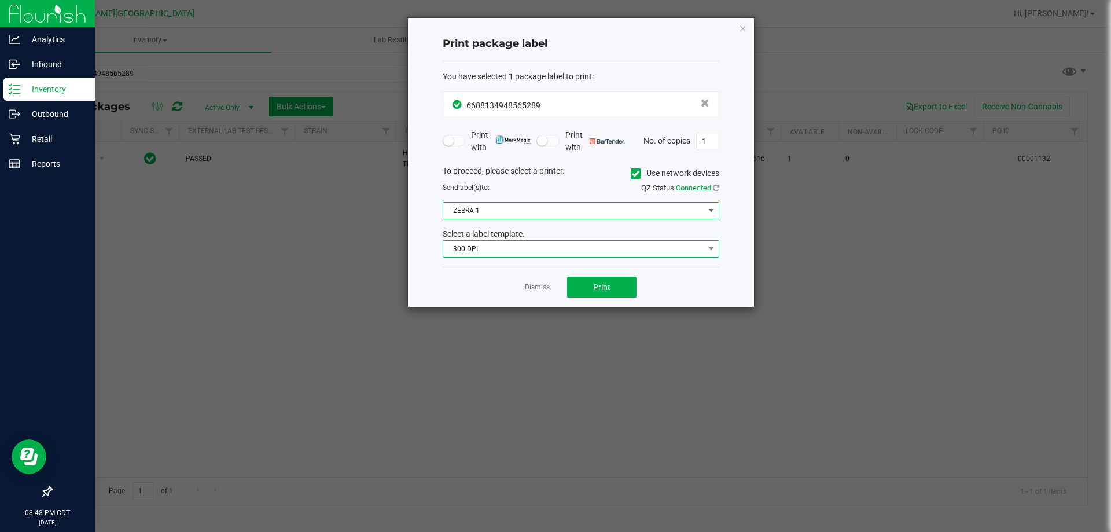
click at [533, 253] on span "300 DPI" at bounding box center [573, 249] width 261 height 16
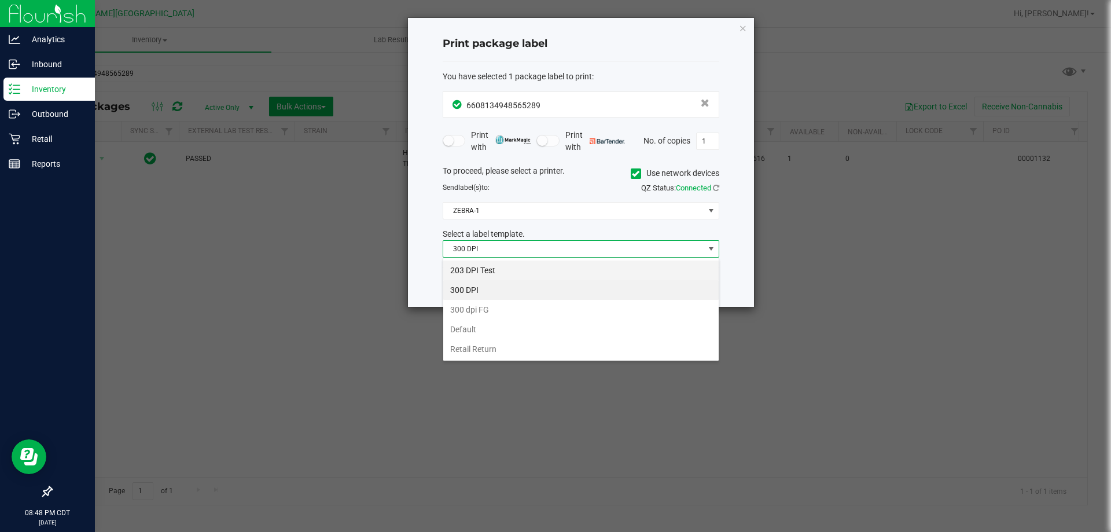
scroll to position [17, 276]
click at [524, 266] on li "203 DPI Test" at bounding box center [580, 270] width 275 height 20
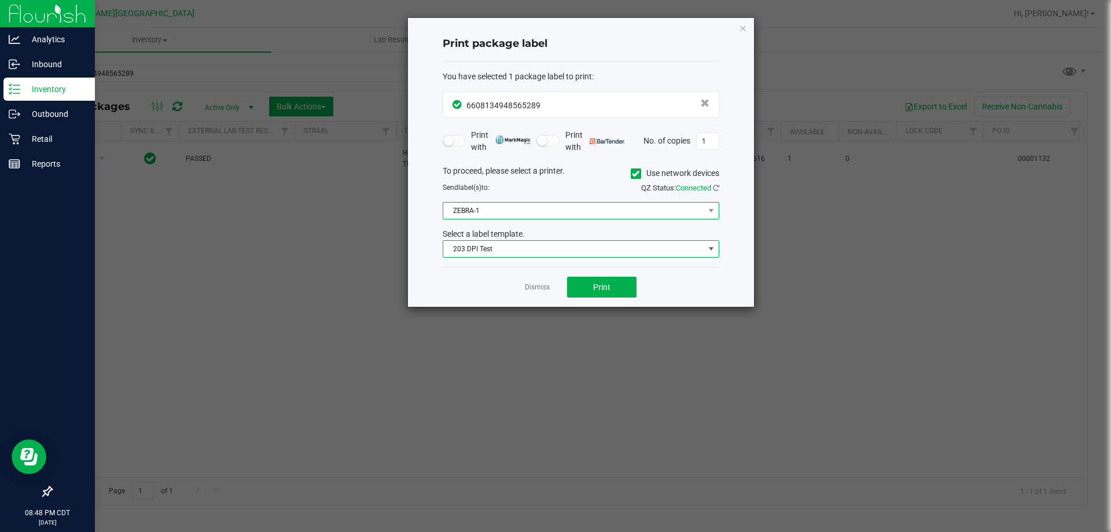
click at [559, 212] on span "ZEBRA-1" at bounding box center [573, 210] width 261 height 16
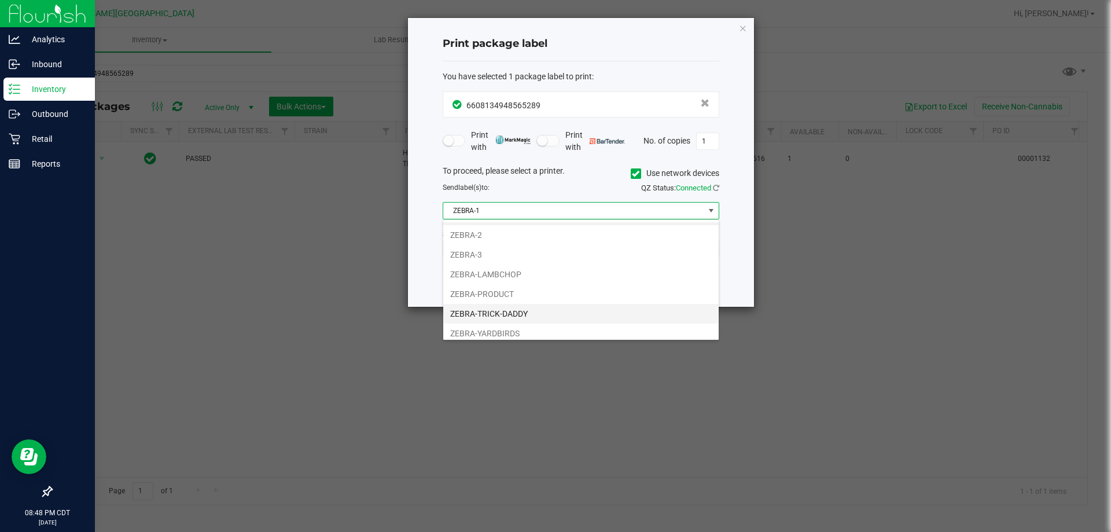
scroll to position [22, 0]
click at [519, 289] on li "ZEBRA-PRODUCT" at bounding box center [580, 289] width 275 height 20
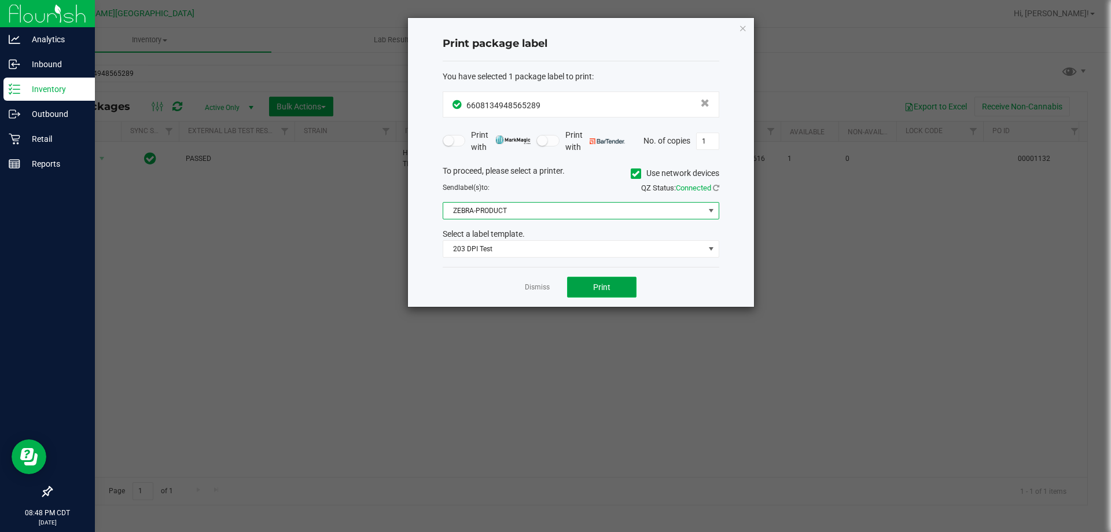
click at [600, 282] on span "Print" at bounding box center [601, 286] width 17 height 9
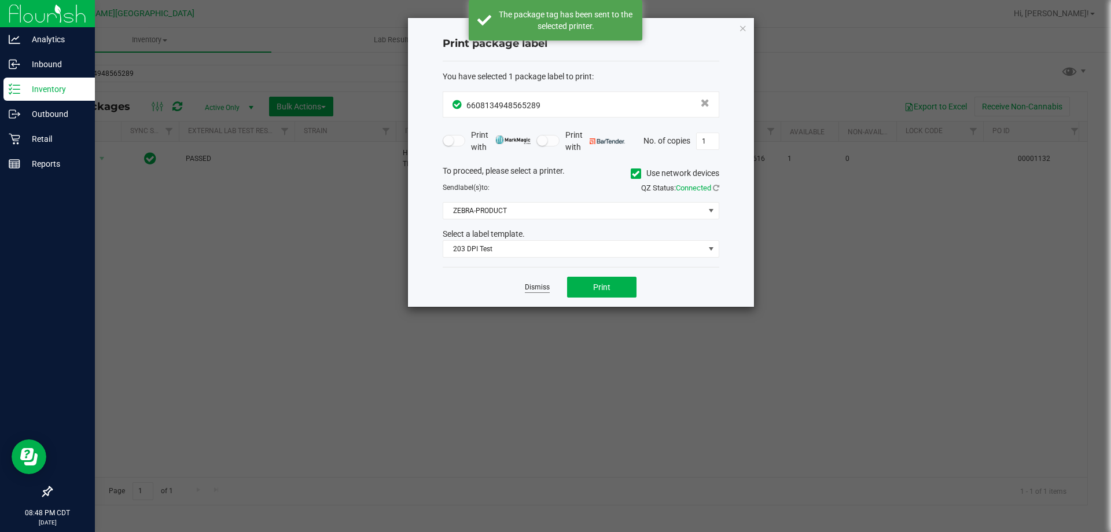
click at [542, 289] on link "Dismiss" at bounding box center [537, 287] width 25 height 10
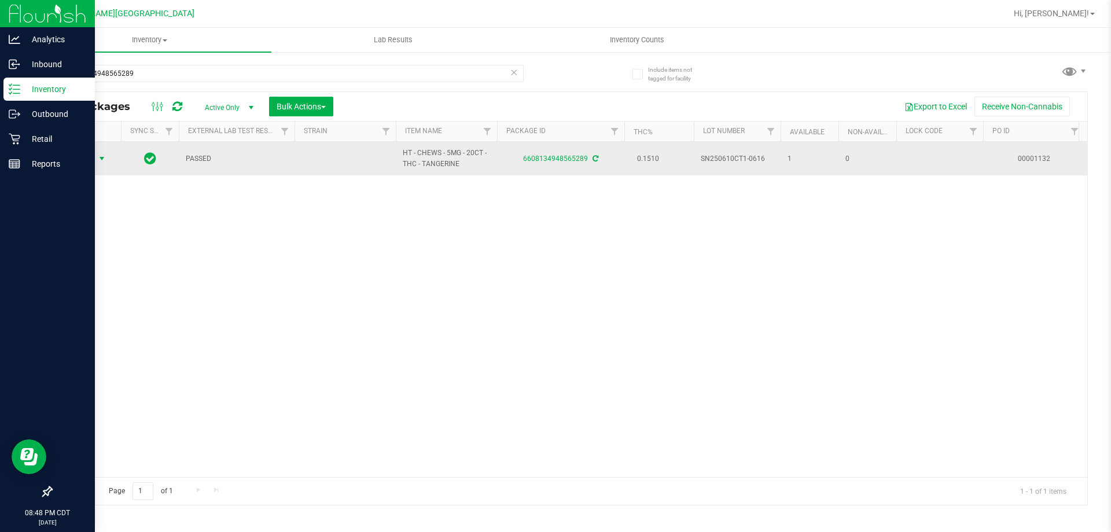
click at [82, 162] on span "Action" at bounding box center [78, 158] width 31 height 16
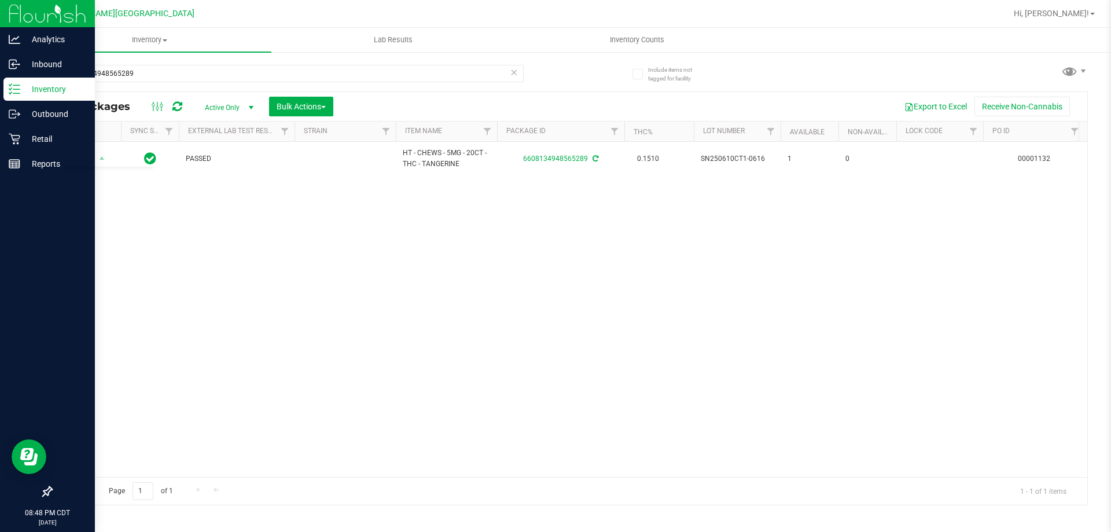
click at [303, 265] on div "Action Action Adjust qty Create package Edit attributes Global inventory Locate…" at bounding box center [568, 309] width 1035 height 335
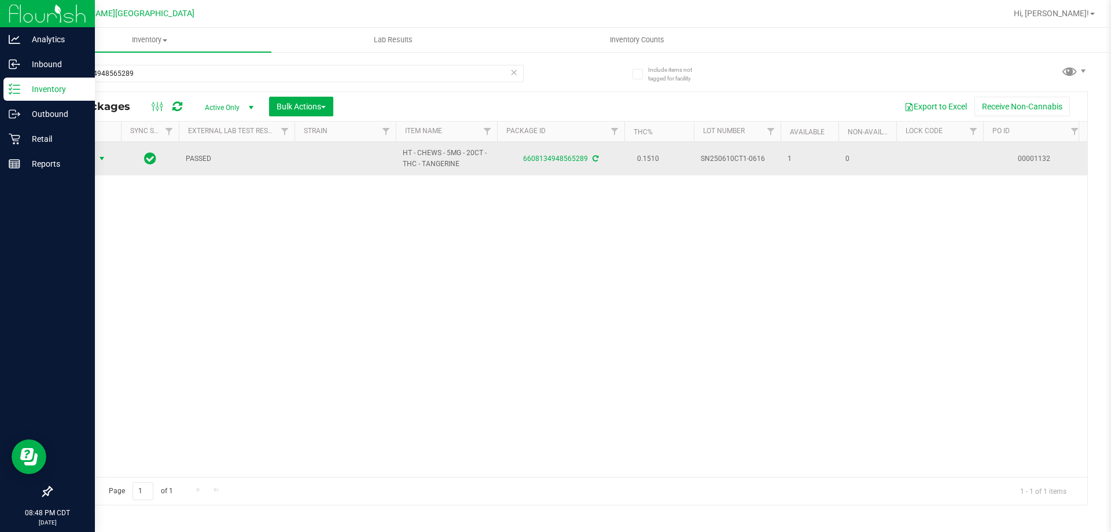
click at [81, 156] on span "Action" at bounding box center [78, 158] width 31 height 16
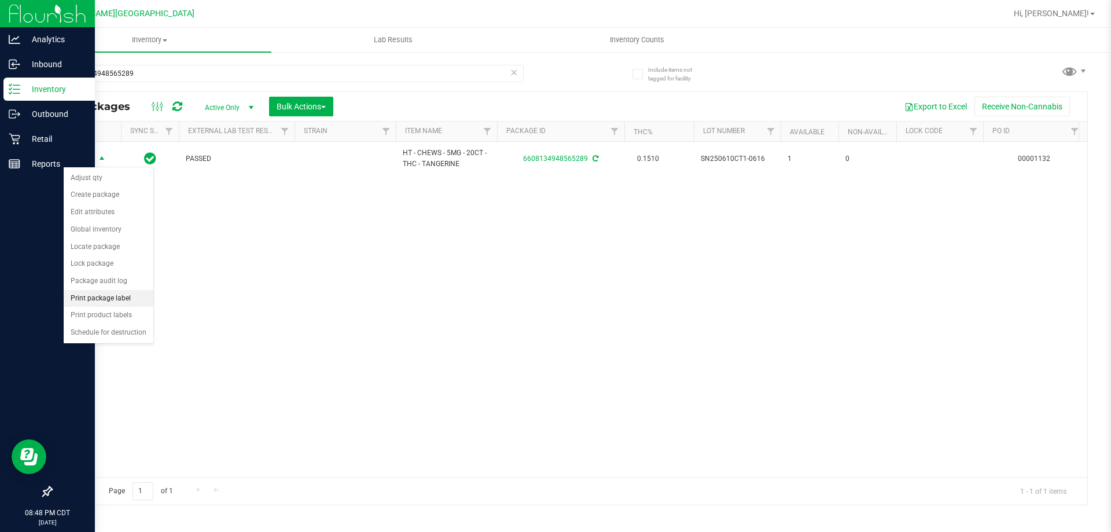
click at [105, 293] on li "Print package label" at bounding box center [109, 298] width 90 height 17
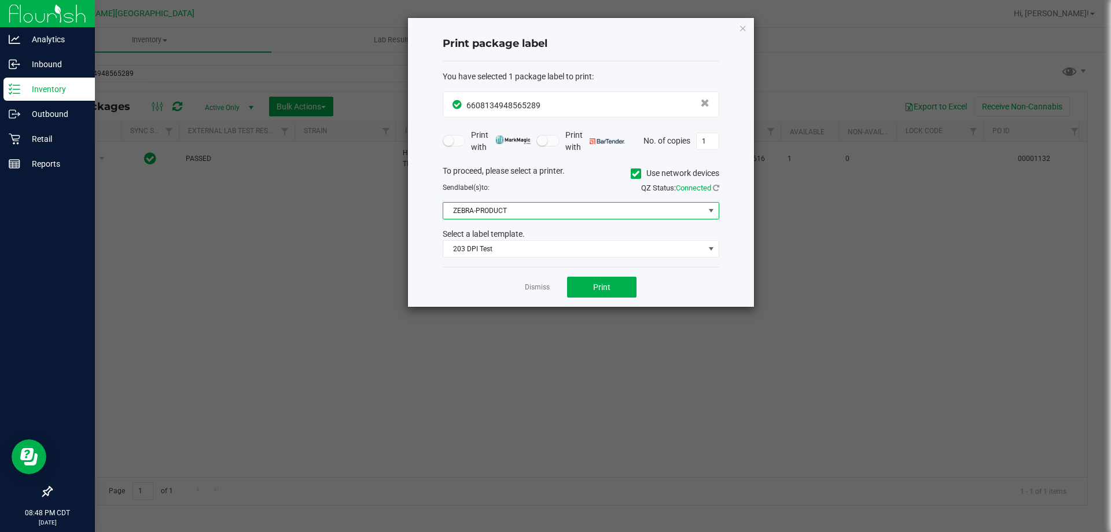
click at [526, 204] on span "ZEBRA-PRODUCT" at bounding box center [573, 210] width 261 height 16
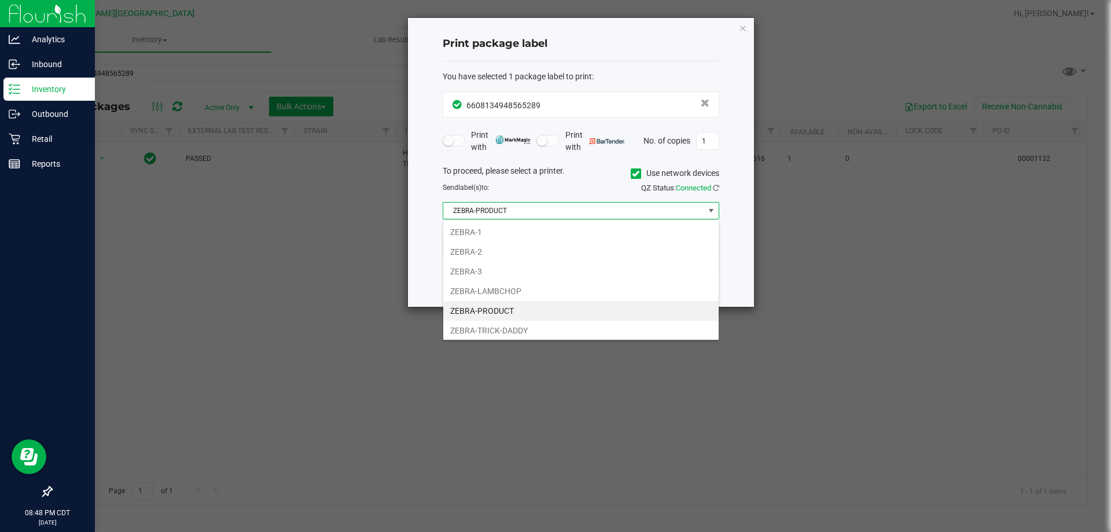
scroll to position [17, 276]
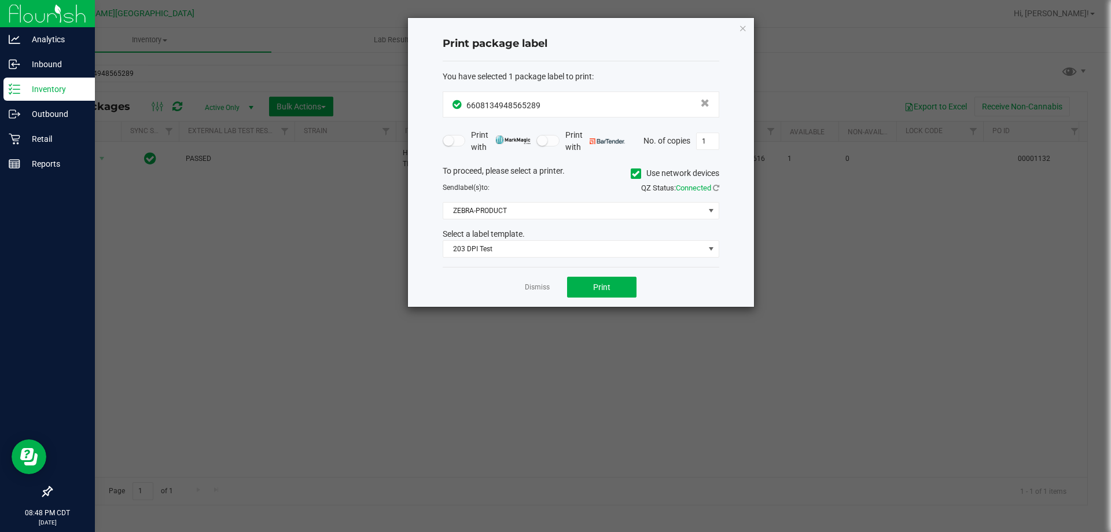
click at [739, 27] on icon "button" at bounding box center [743, 28] width 8 height 14
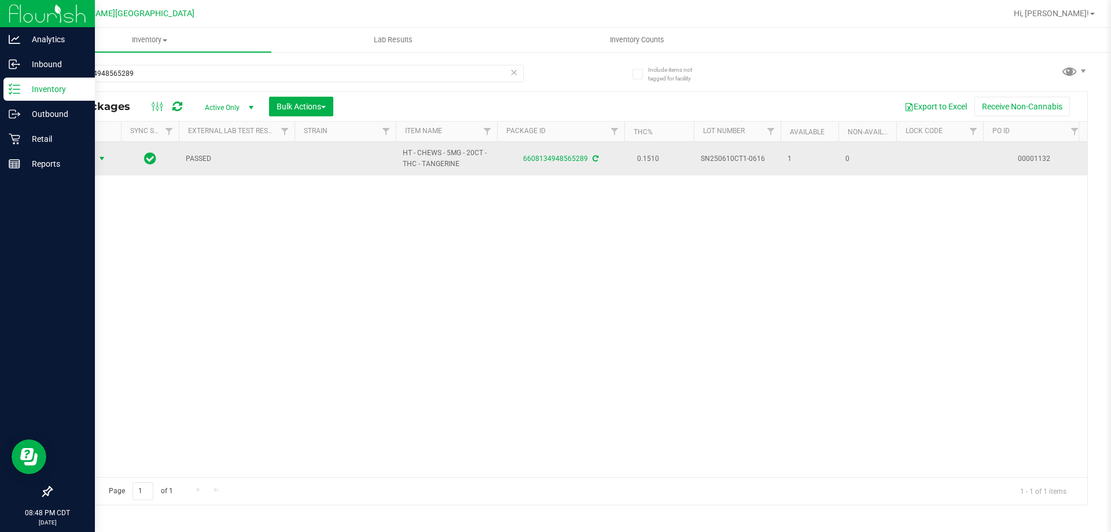
click at [96, 156] on span "select" at bounding box center [102, 158] width 14 height 16
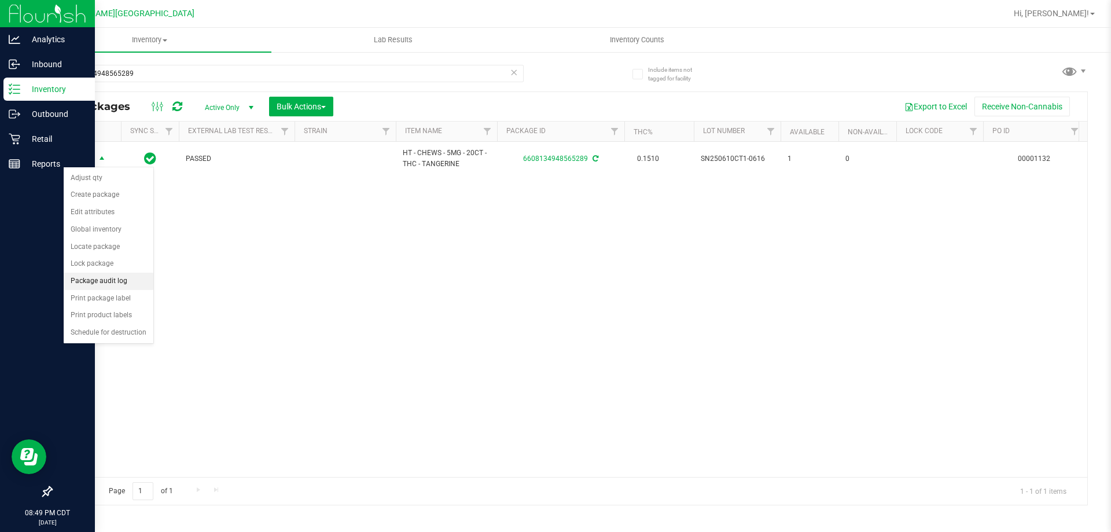
click at [116, 279] on li "Package audit log" at bounding box center [109, 280] width 90 height 17
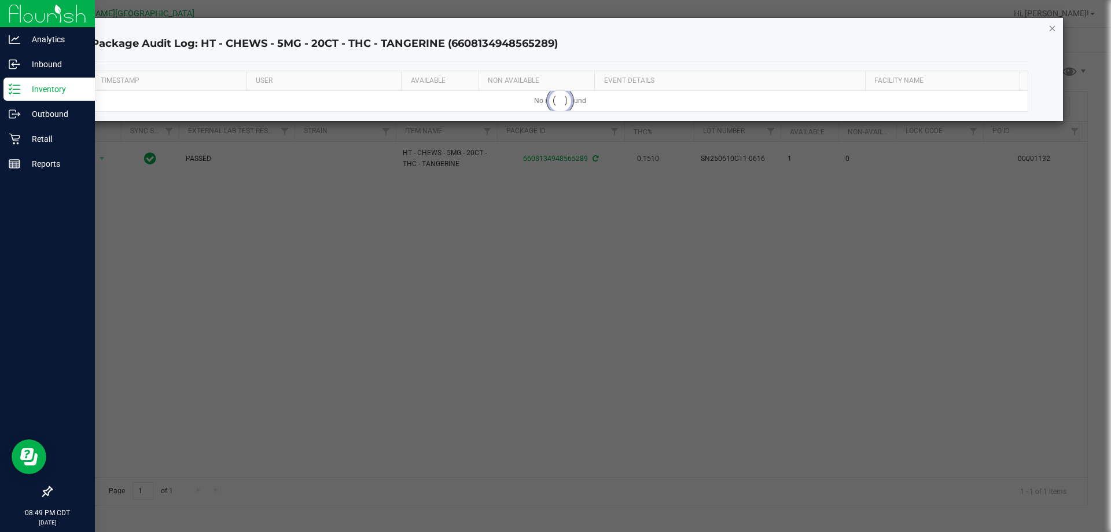
click at [1053, 24] on icon "button" at bounding box center [1052, 28] width 8 height 14
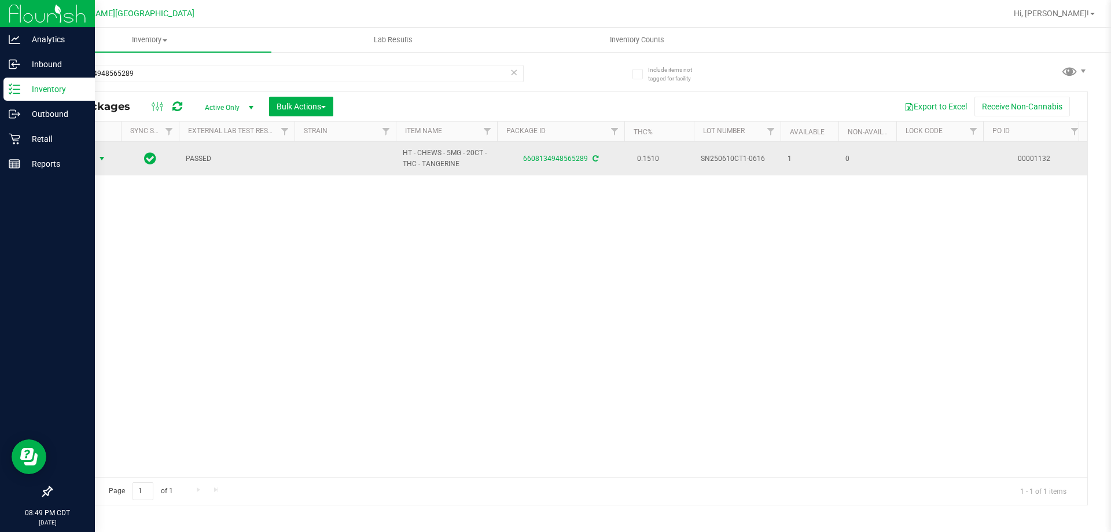
click at [88, 157] on span "Action" at bounding box center [78, 158] width 31 height 16
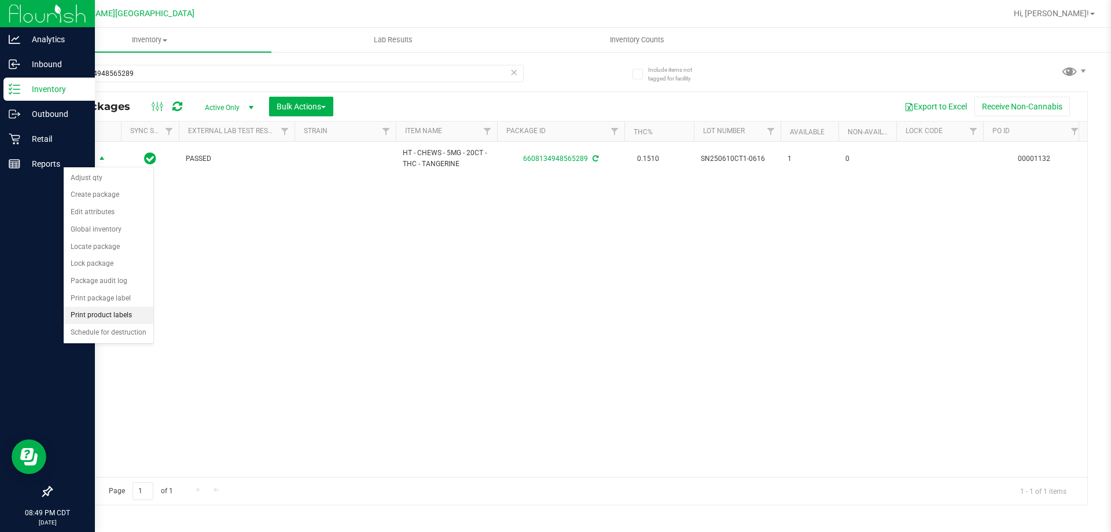
click at [108, 312] on li "Print product labels" at bounding box center [109, 315] width 90 height 17
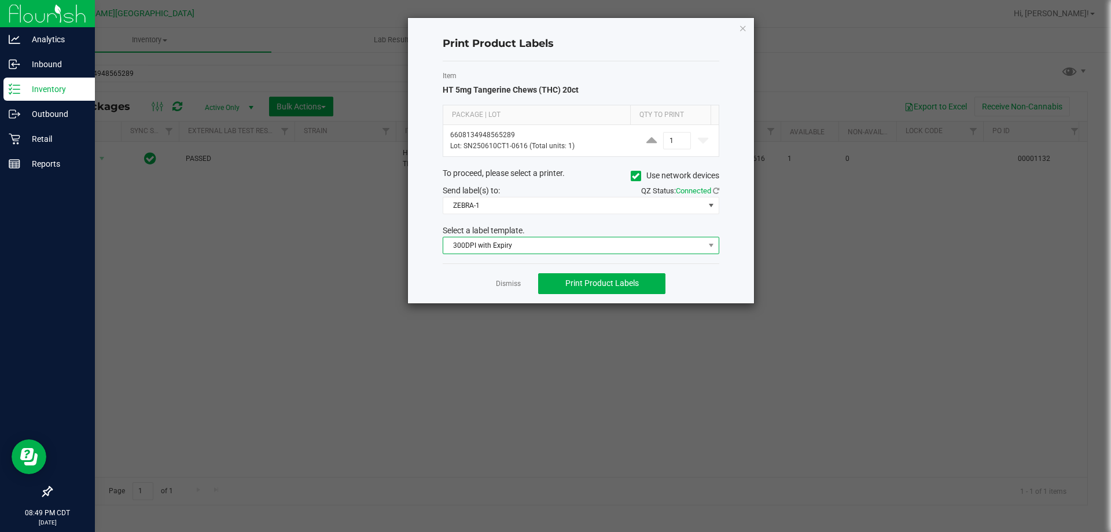
click at [588, 246] on span "300DPI with Expiry" at bounding box center [573, 245] width 261 height 16
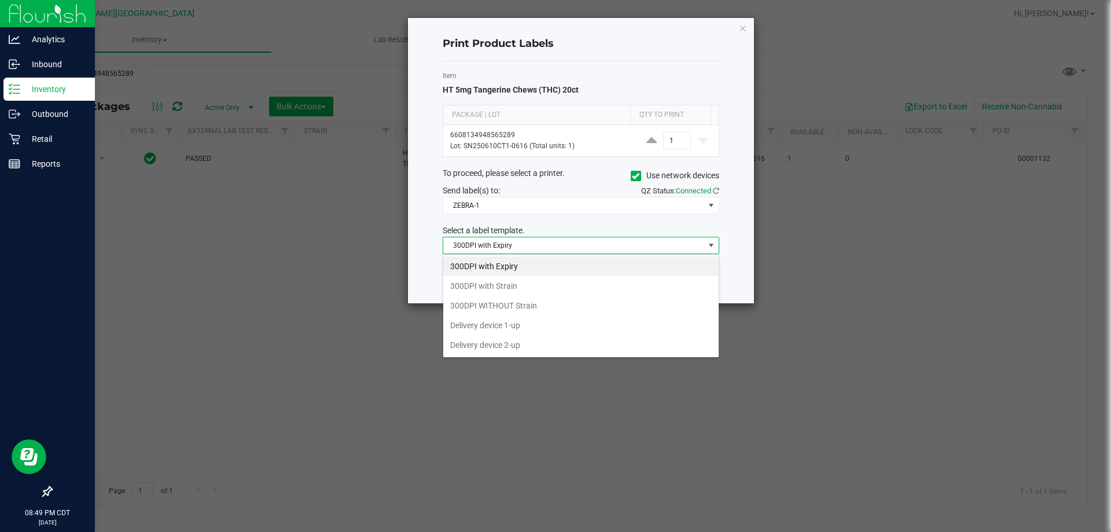
click at [744, 273] on div "Print Product Labels Item HT 5mg Tangerine Chews (THC) 20ct Package | Lot Qty t…" at bounding box center [581, 160] width 346 height 285
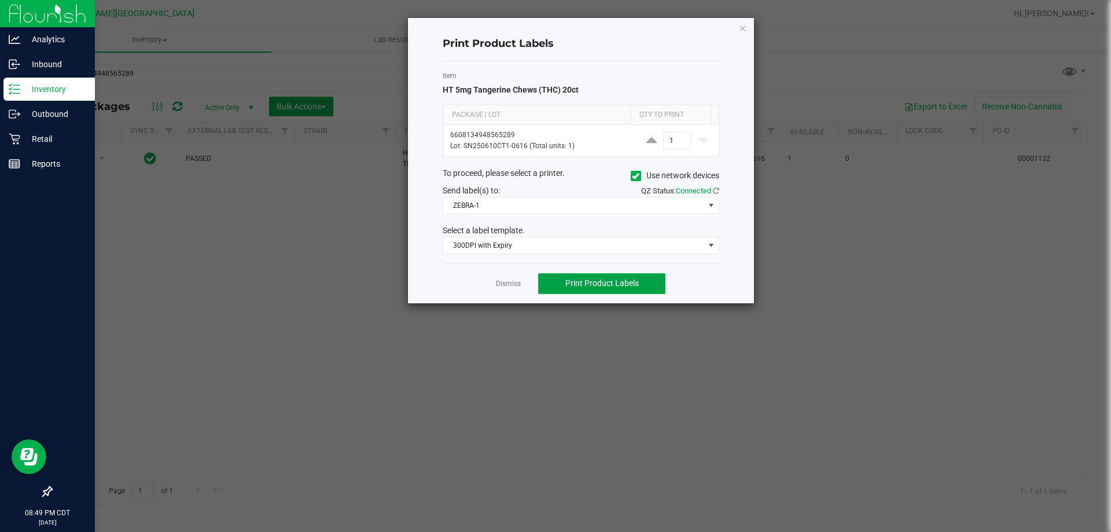
click at [597, 285] on span "Print Product Labels" at bounding box center [601, 282] width 73 height 9
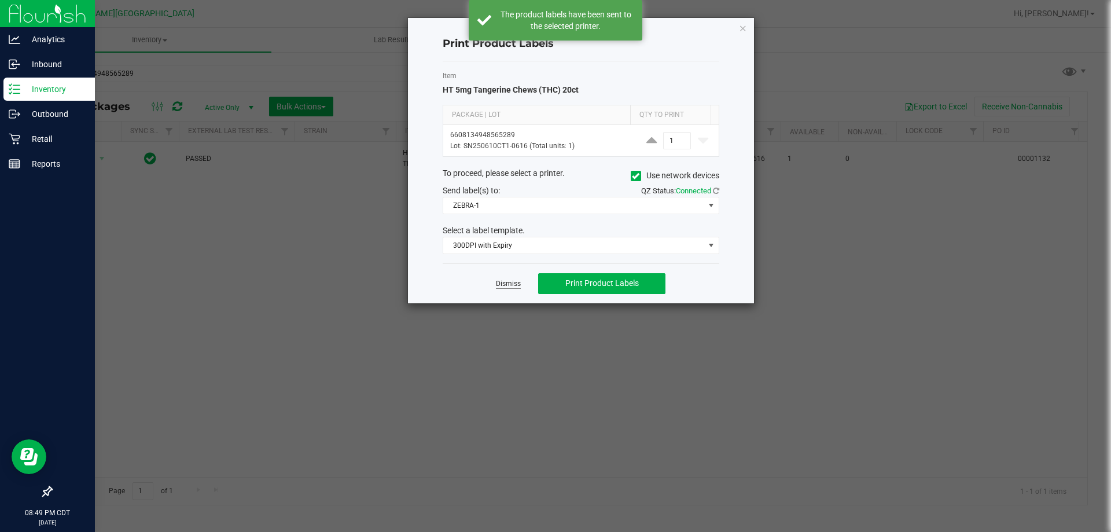
click at [503, 286] on link "Dismiss" at bounding box center [508, 284] width 25 height 10
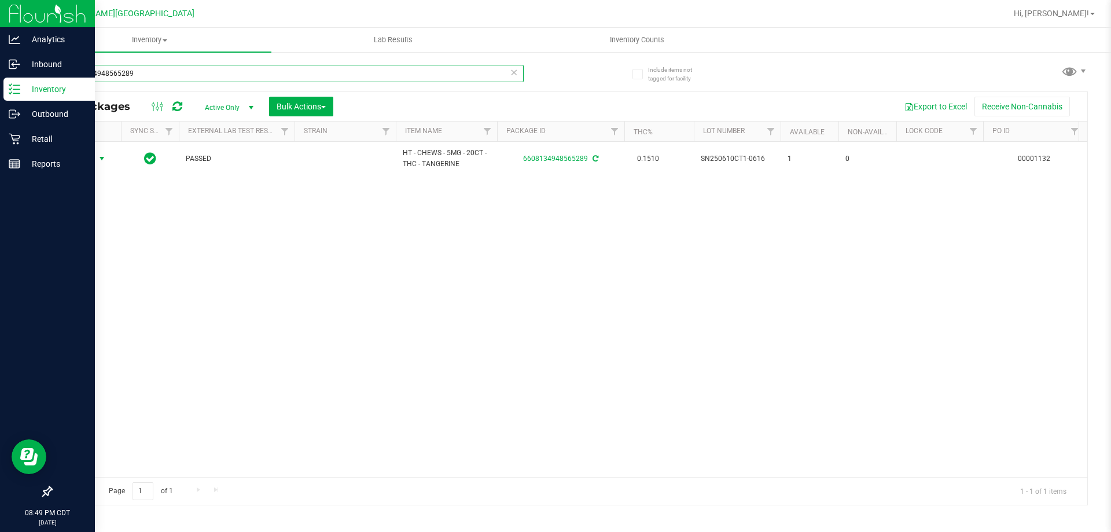
click at [405, 81] on input "6608134948565289" at bounding box center [287, 73] width 473 height 17
click at [405, 80] on input "6608134948565289" at bounding box center [287, 73] width 473 height 17
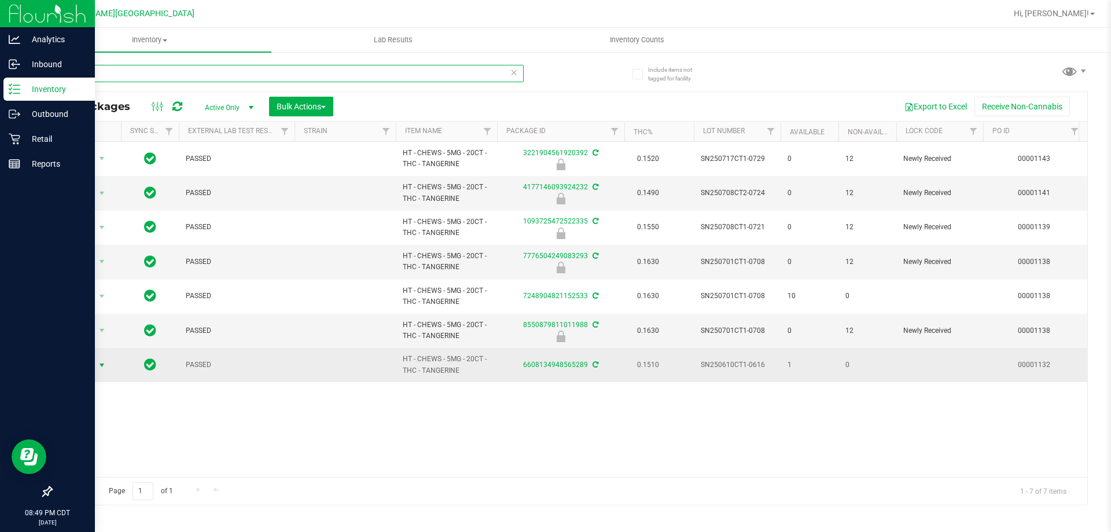
type input "tanger"
click at [88, 364] on span "Action" at bounding box center [78, 365] width 31 height 16
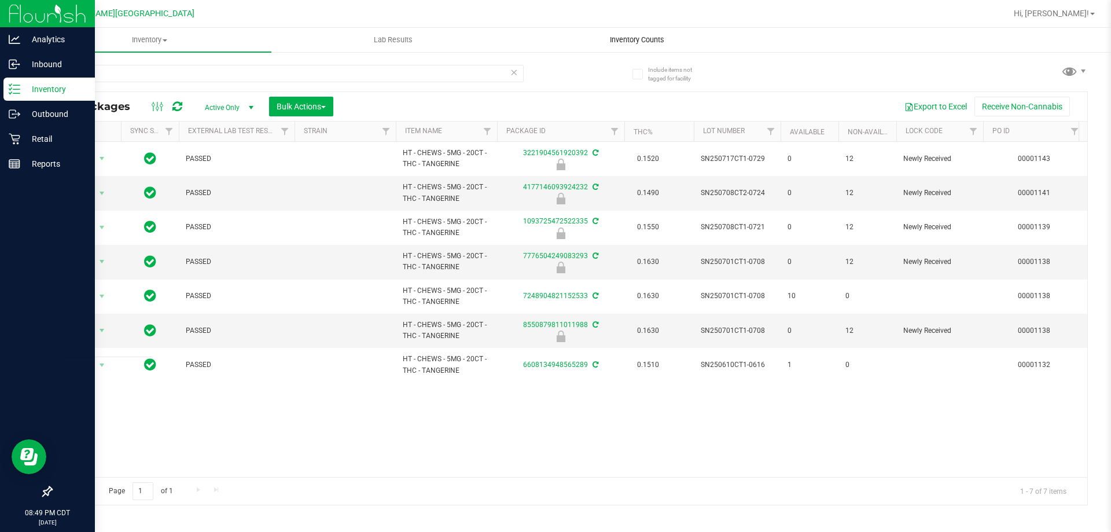
click at [639, 36] on span "Inventory Counts" at bounding box center [637, 40] width 86 height 10
